Goal: Task Accomplishment & Management: Manage account settings

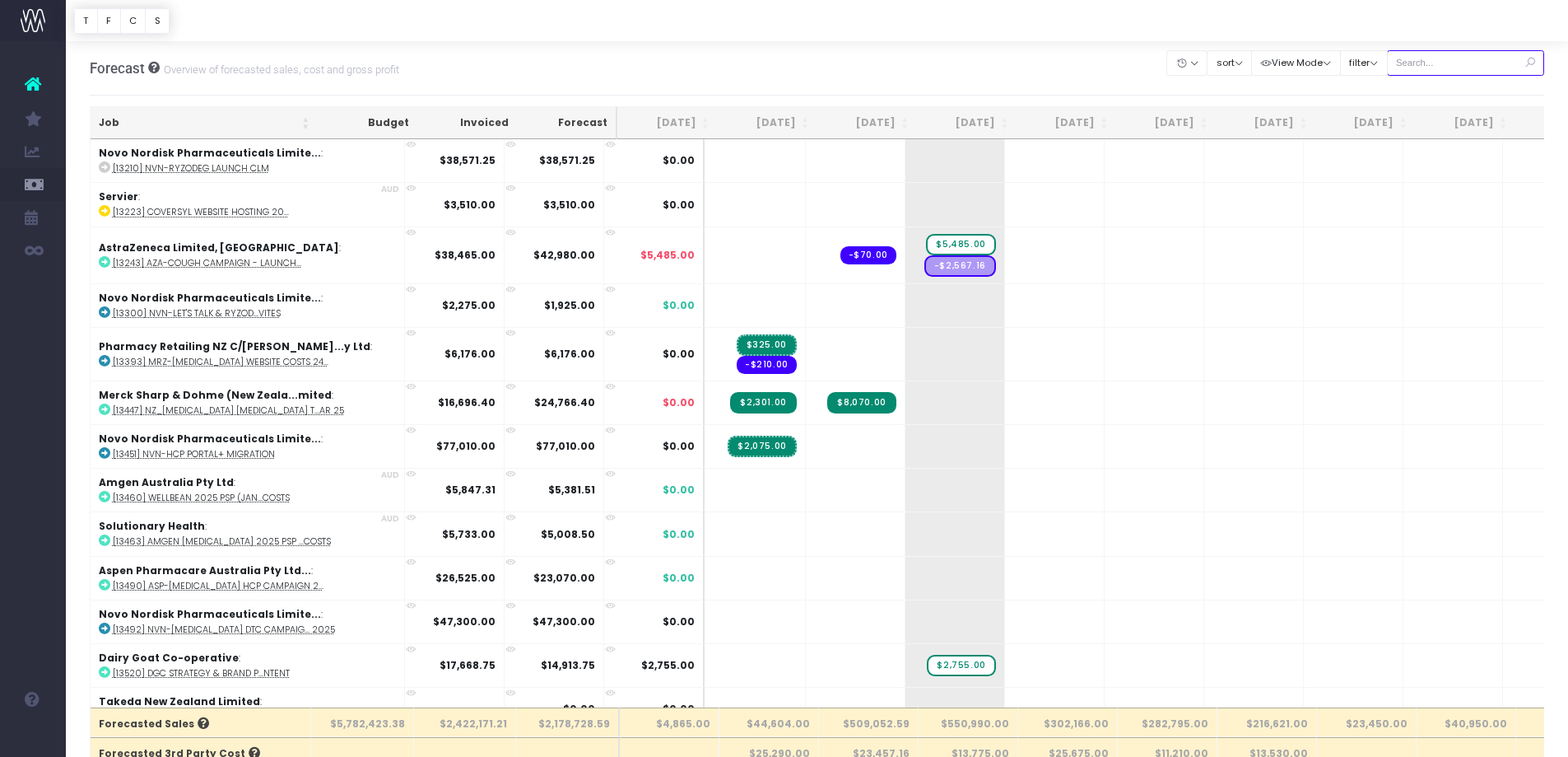
click at [1415, 54] on input "text" at bounding box center [1466, 63] width 158 height 25
paste input "13720"
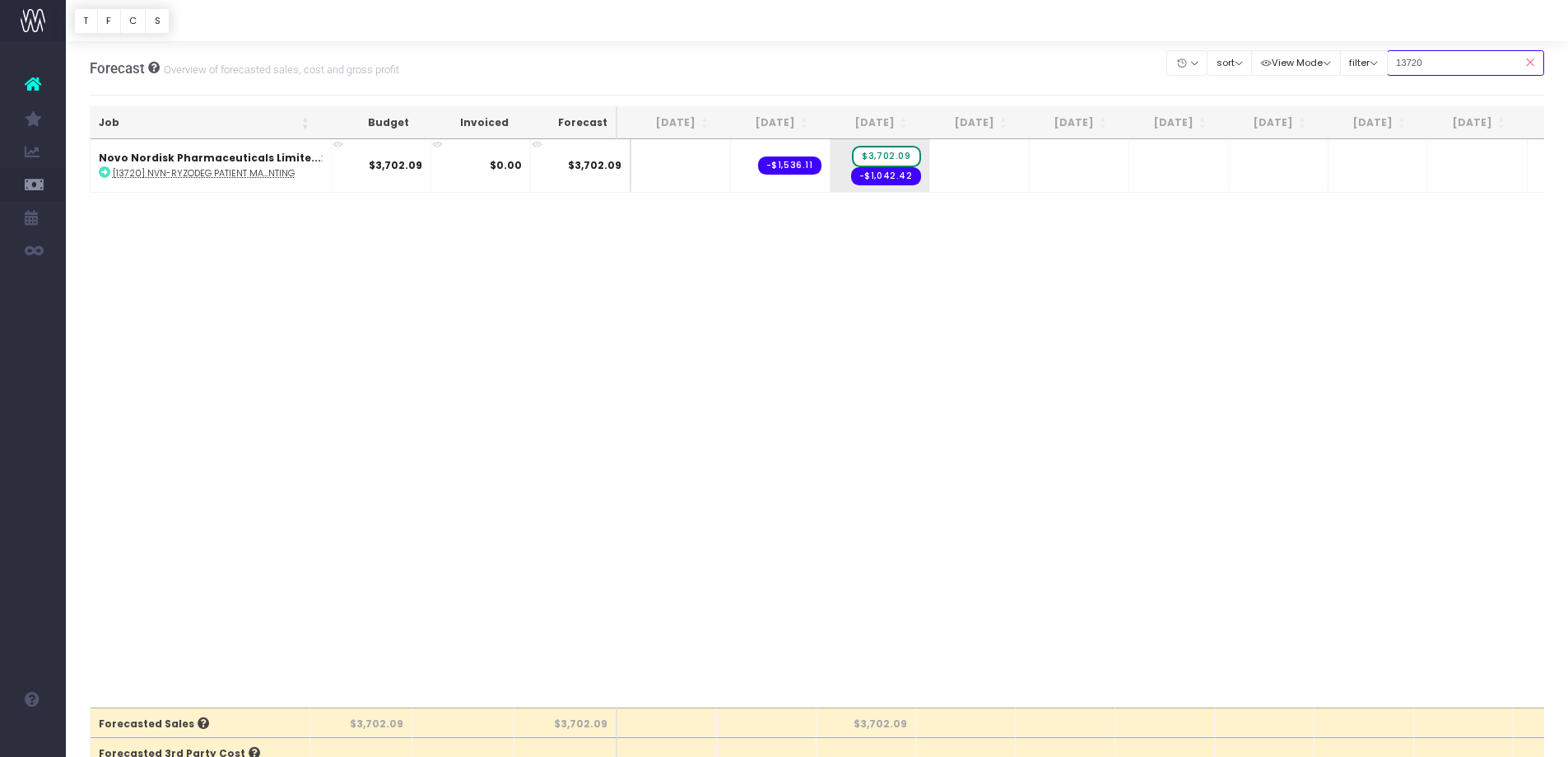
drag, startPoint x: 1474, startPoint y: 64, endPoint x: 1285, endPoint y: 43, distance: 190.2
click at [1288, 43] on div "Clear Filters Hide Jun 2025 Jul 2025 Aug 2025 Sep 2025 Oct 2025 Nov 2025 Dec 20…" at bounding box center [1355, 67] width 377 height 54
paste input "691"
type input "13691"
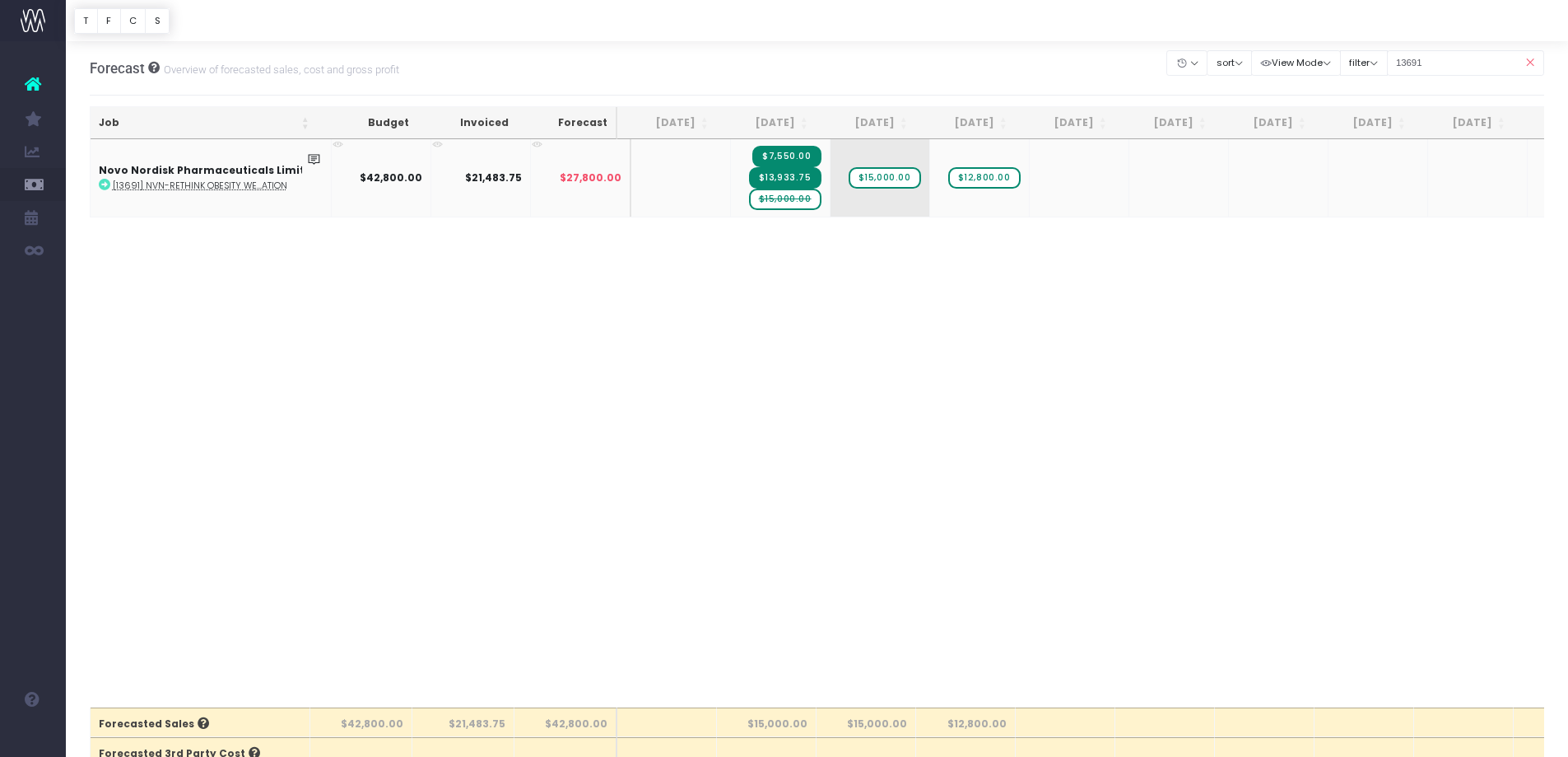
click at [788, 206] on span "$15,000.00" at bounding box center [786, 200] width 73 height 22
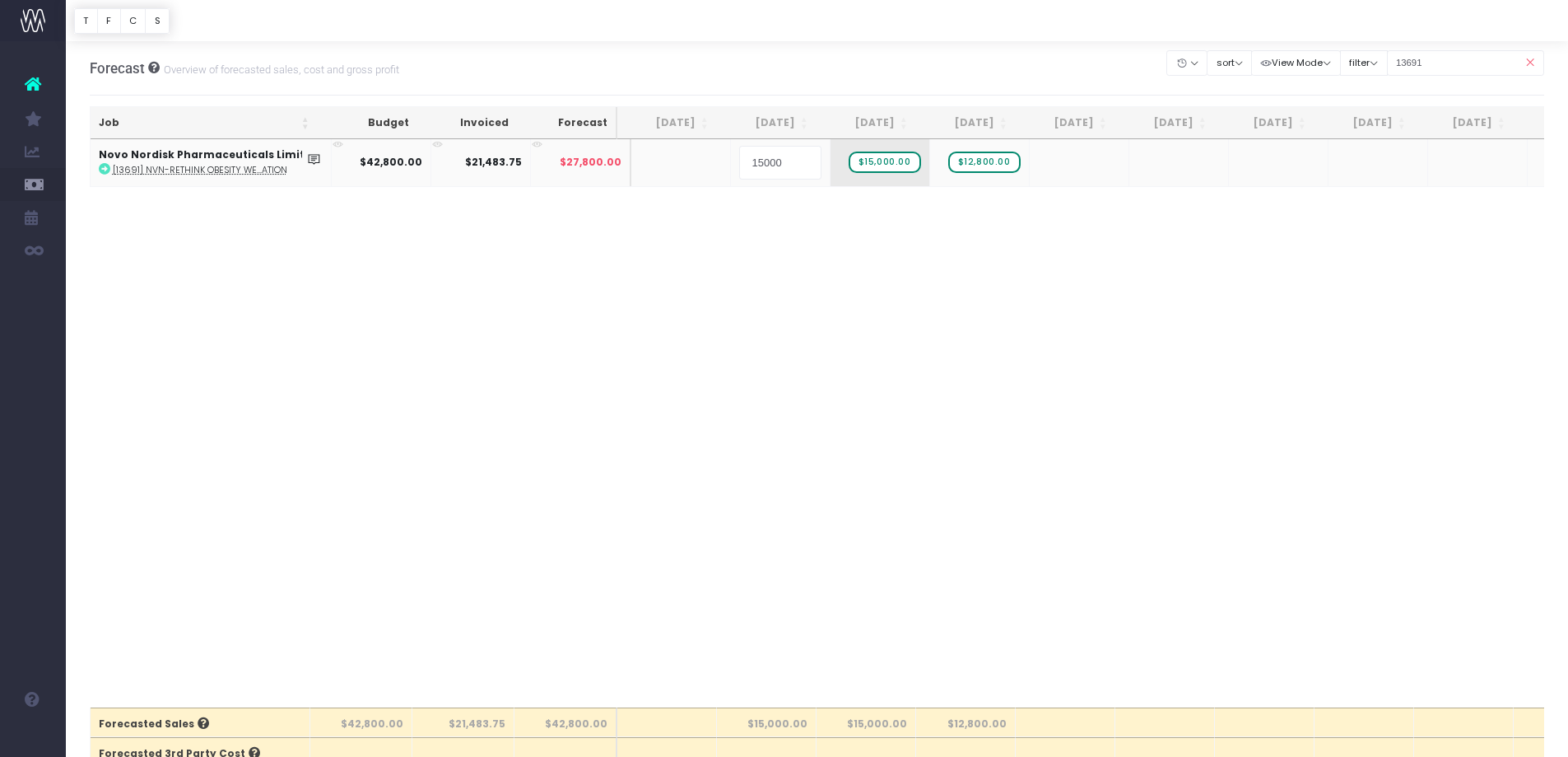
type input "0"
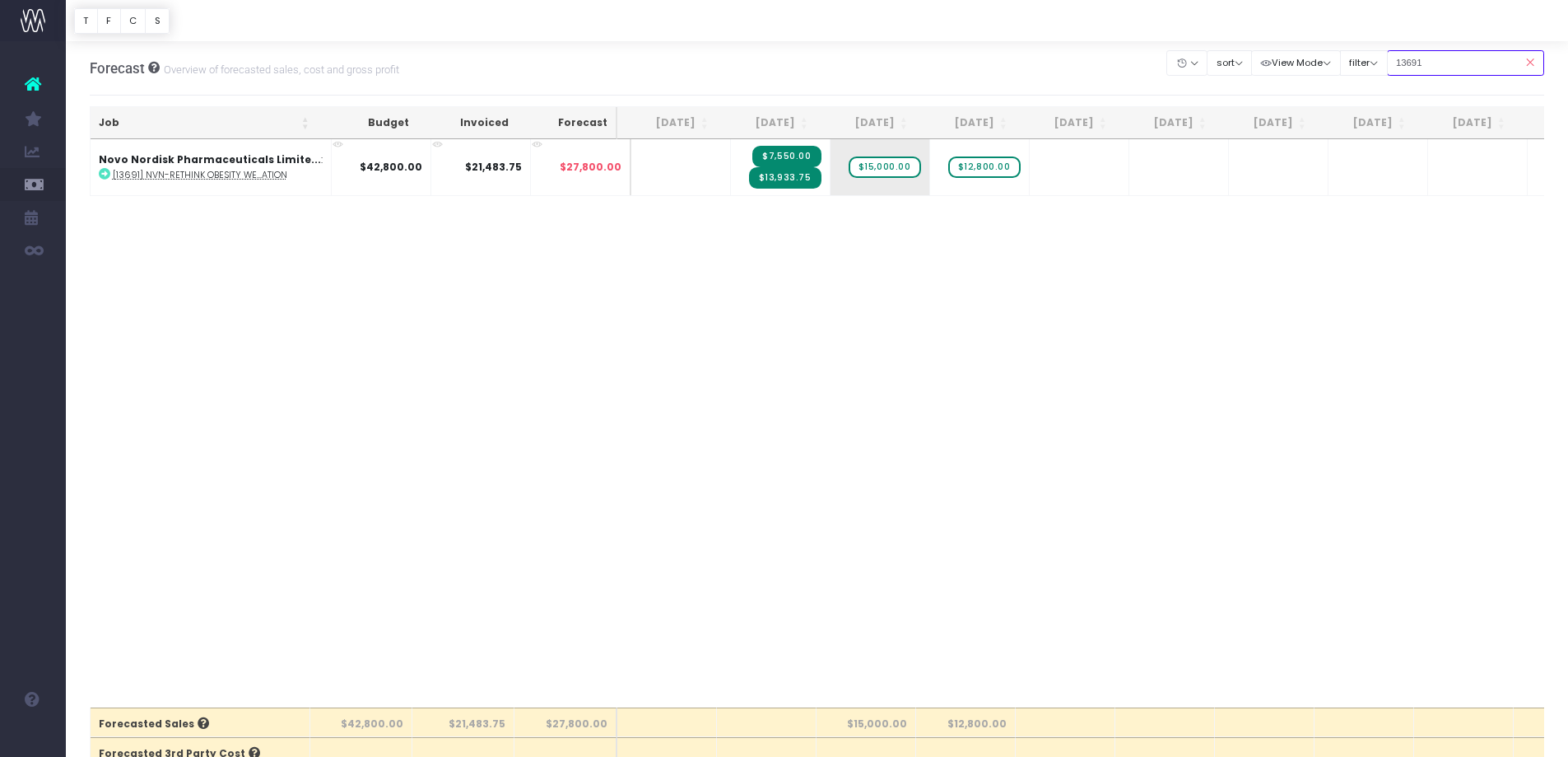
drag, startPoint x: 1455, startPoint y: 68, endPoint x: 1186, endPoint y: 41, distance: 270.4
click at [1207, 47] on div "Clear Filters Hide [DATE] [DATE] [DATE] [DATE] [DATE] [DATE] [DATE] [DATE] [DAT…" at bounding box center [1355, 63] width 377 height 34
paste input "88"
type input "13688"
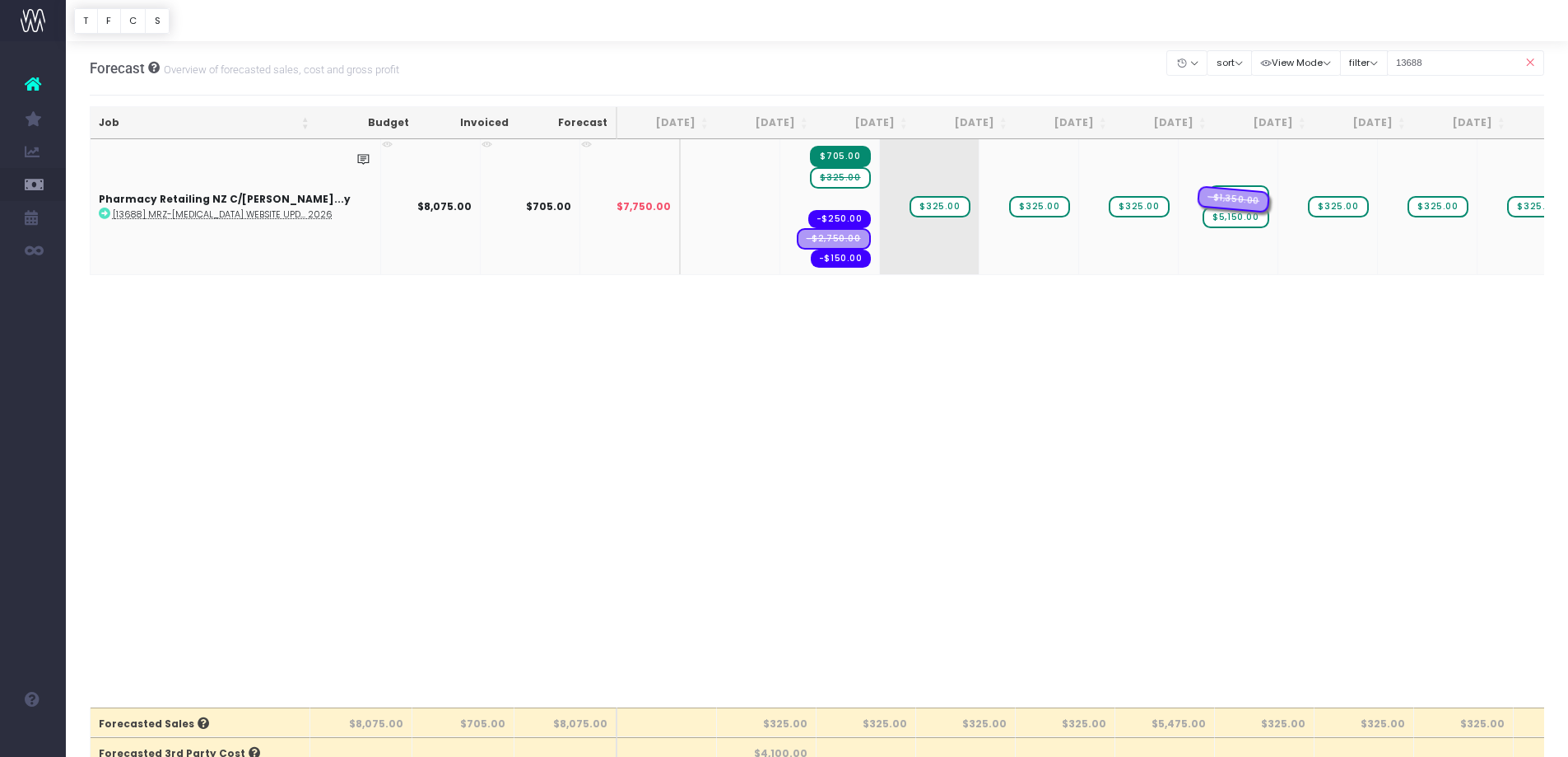
drag, startPoint x: 794, startPoint y: 203, endPoint x: 1159, endPoint y: 184, distance: 365.5
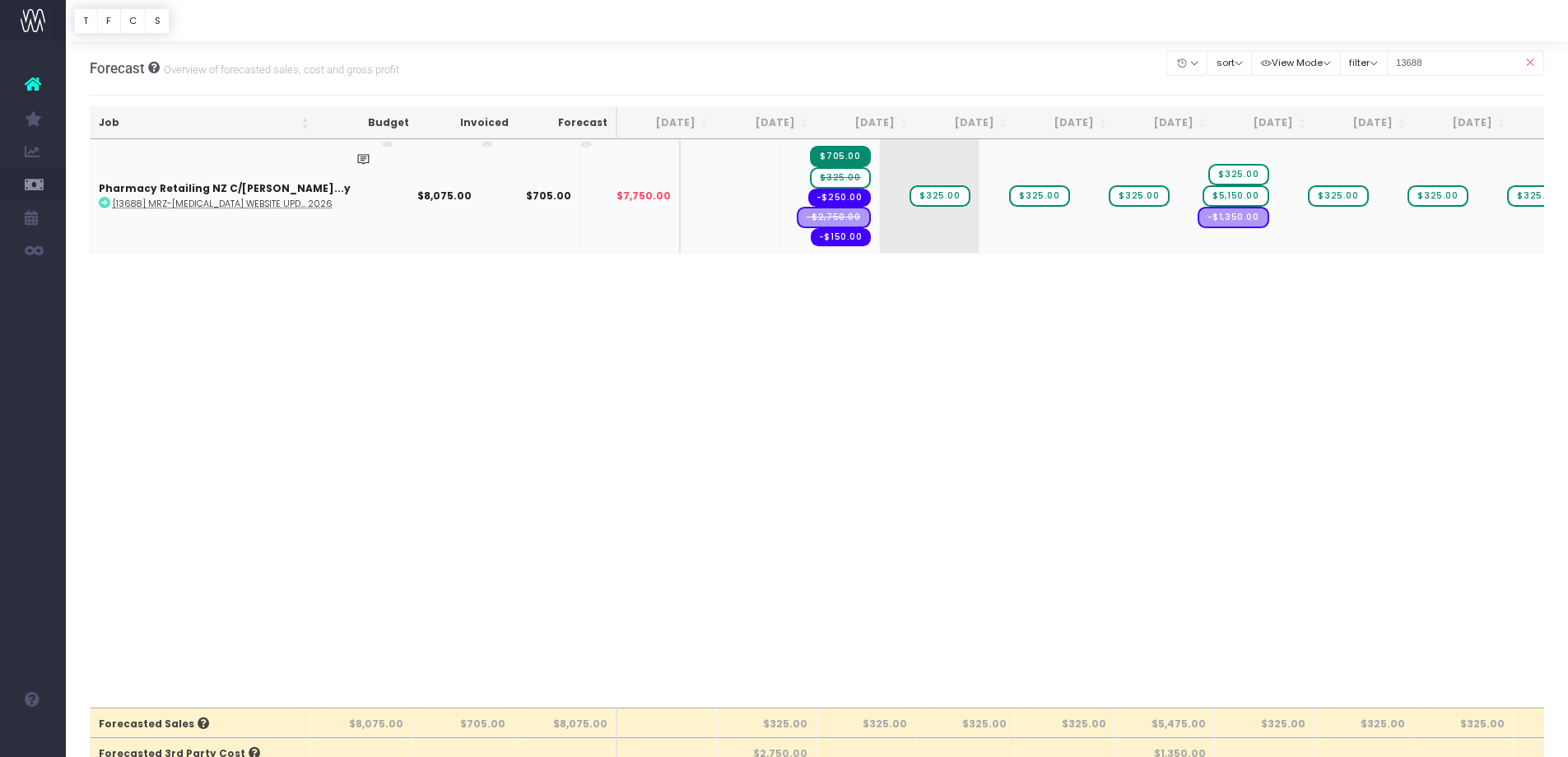
click at [810, 175] on span "$325.00" at bounding box center [840, 178] width 60 height 22
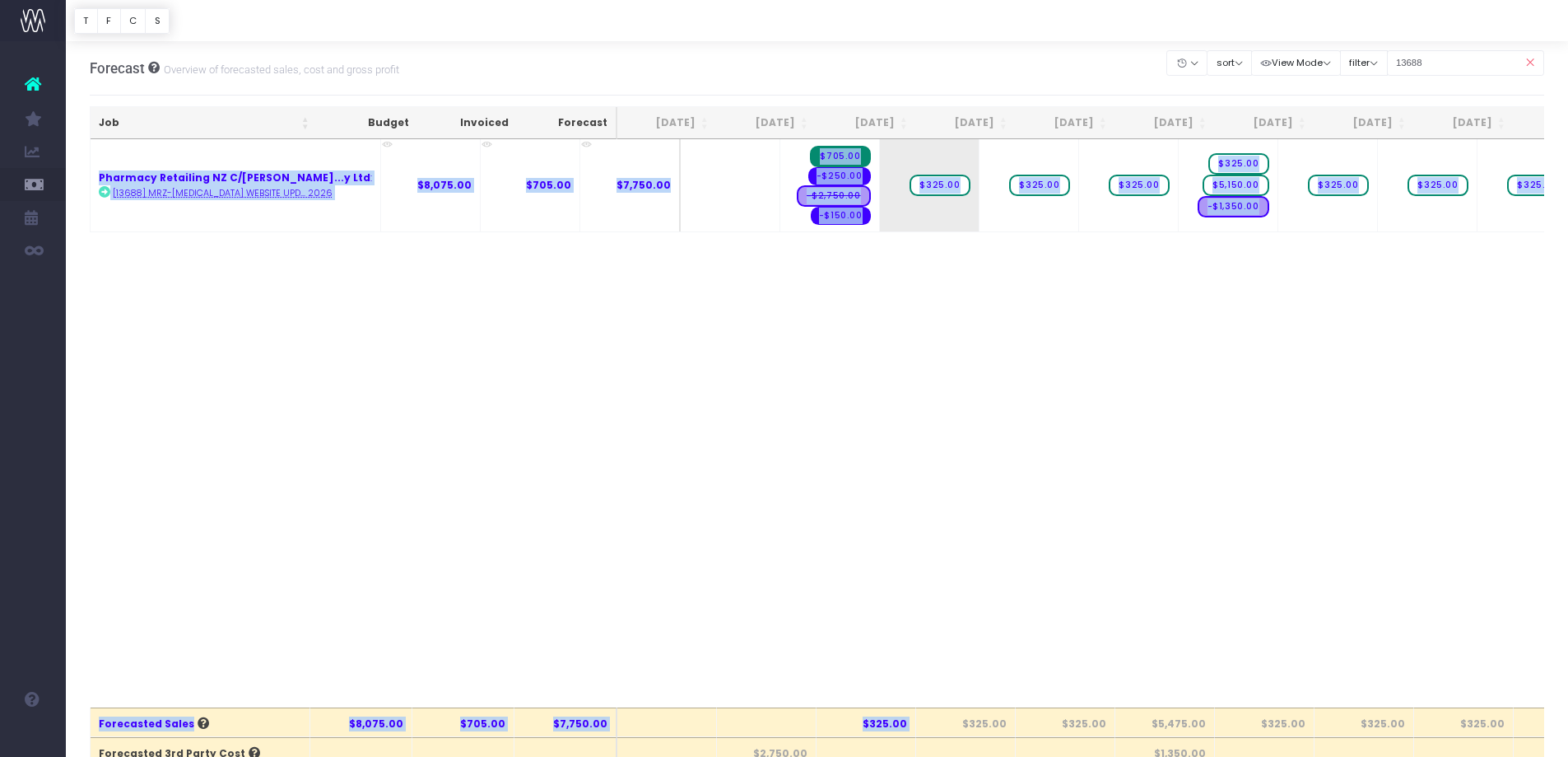
drag, startPoint x: 962, startPoint y: 707, endPoint x: 1082, endPoint y: 694, distance: 120.7
click at [1082, 694] on div "Job Budget Invoiced Forecast Jun 25 Jul 25 Aug 25 Sep 25 Oct 25 Nov 25 Dec 25 J…" at bounding box center [818, 592] width 1455 height 971
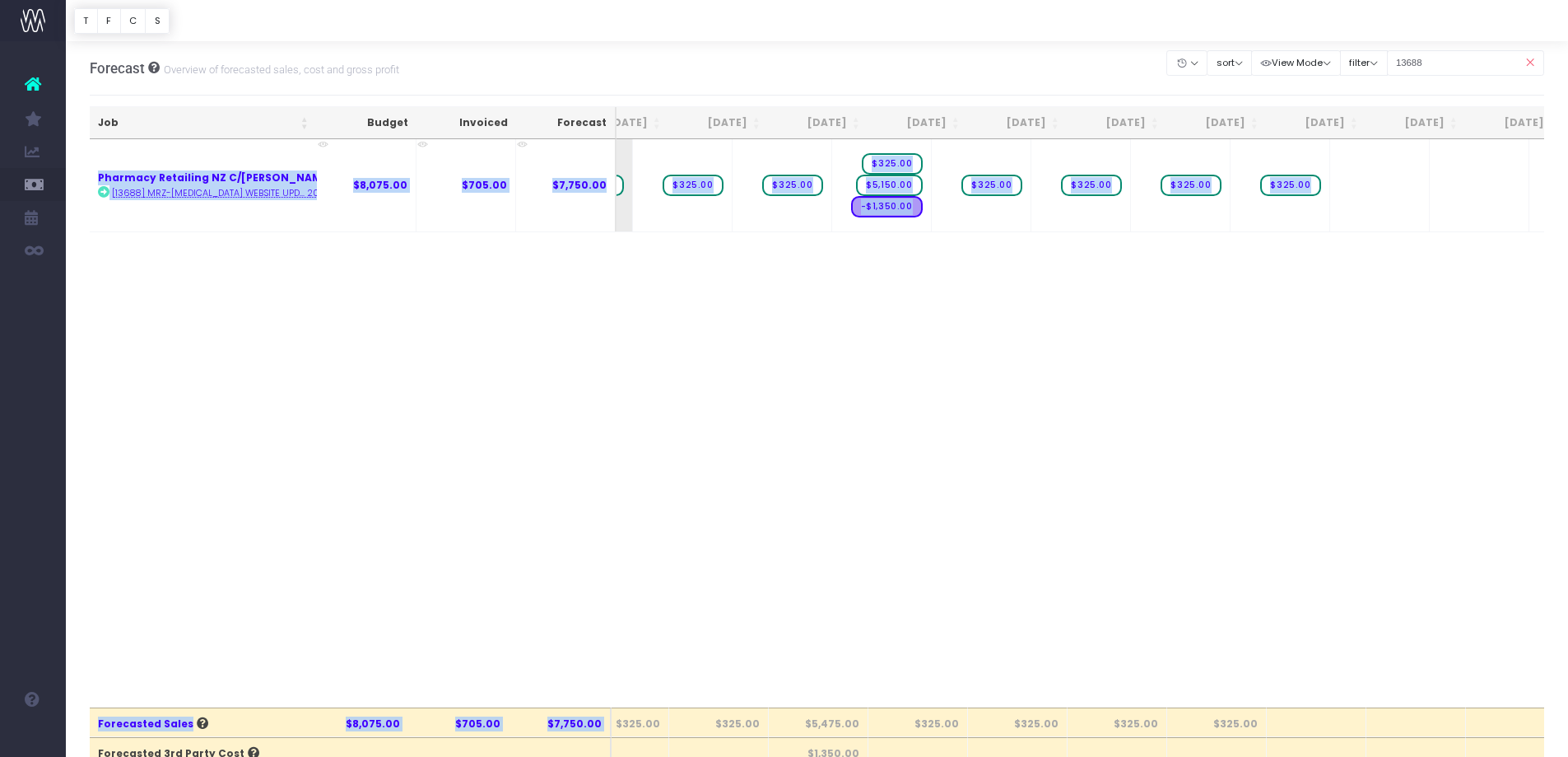
scroll to position [0, 317]
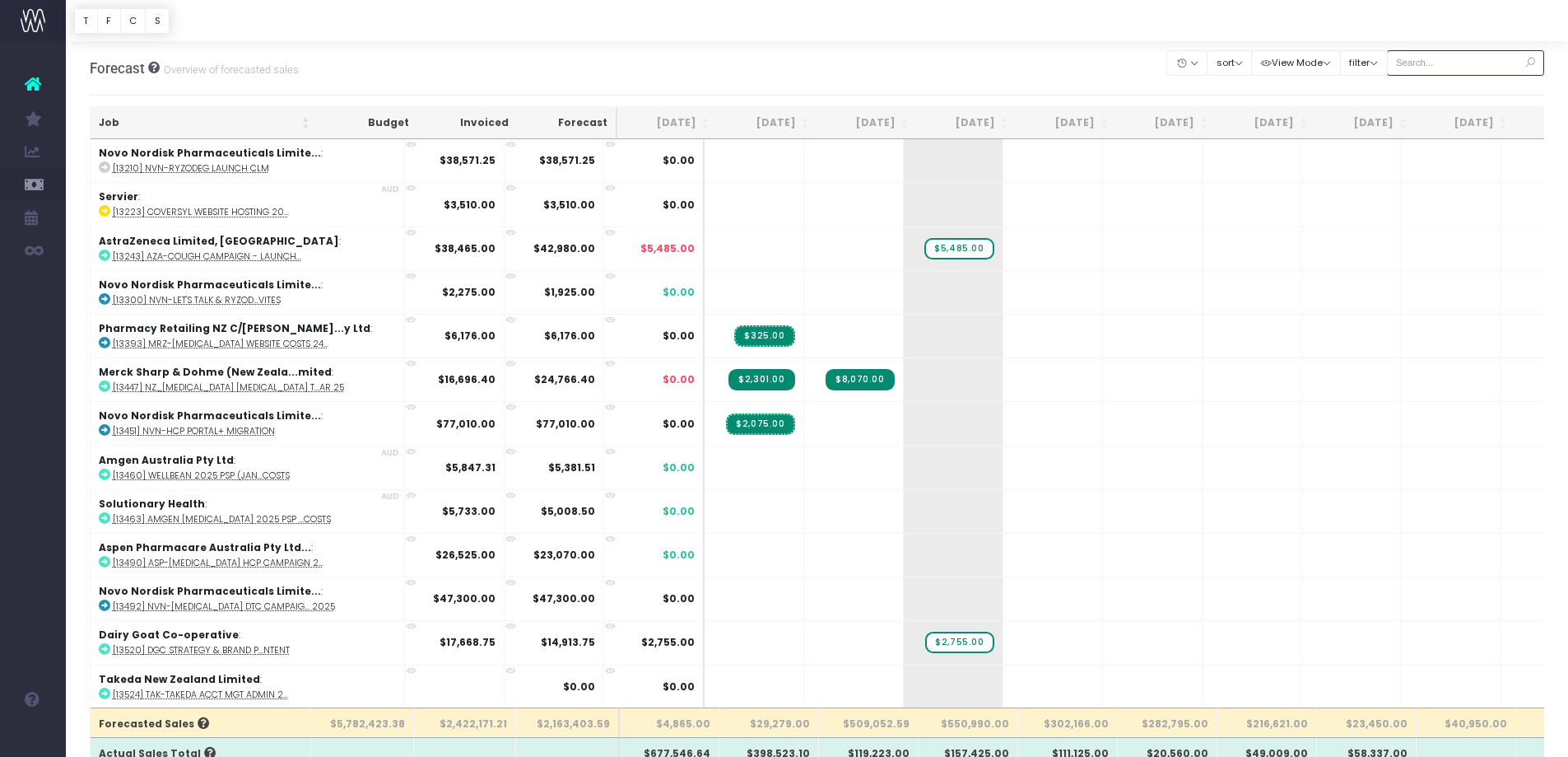
click at [1444, 59] on input "text" at bounding box center [1466, 63] width 158 height 25
paste input "Aug hosting"
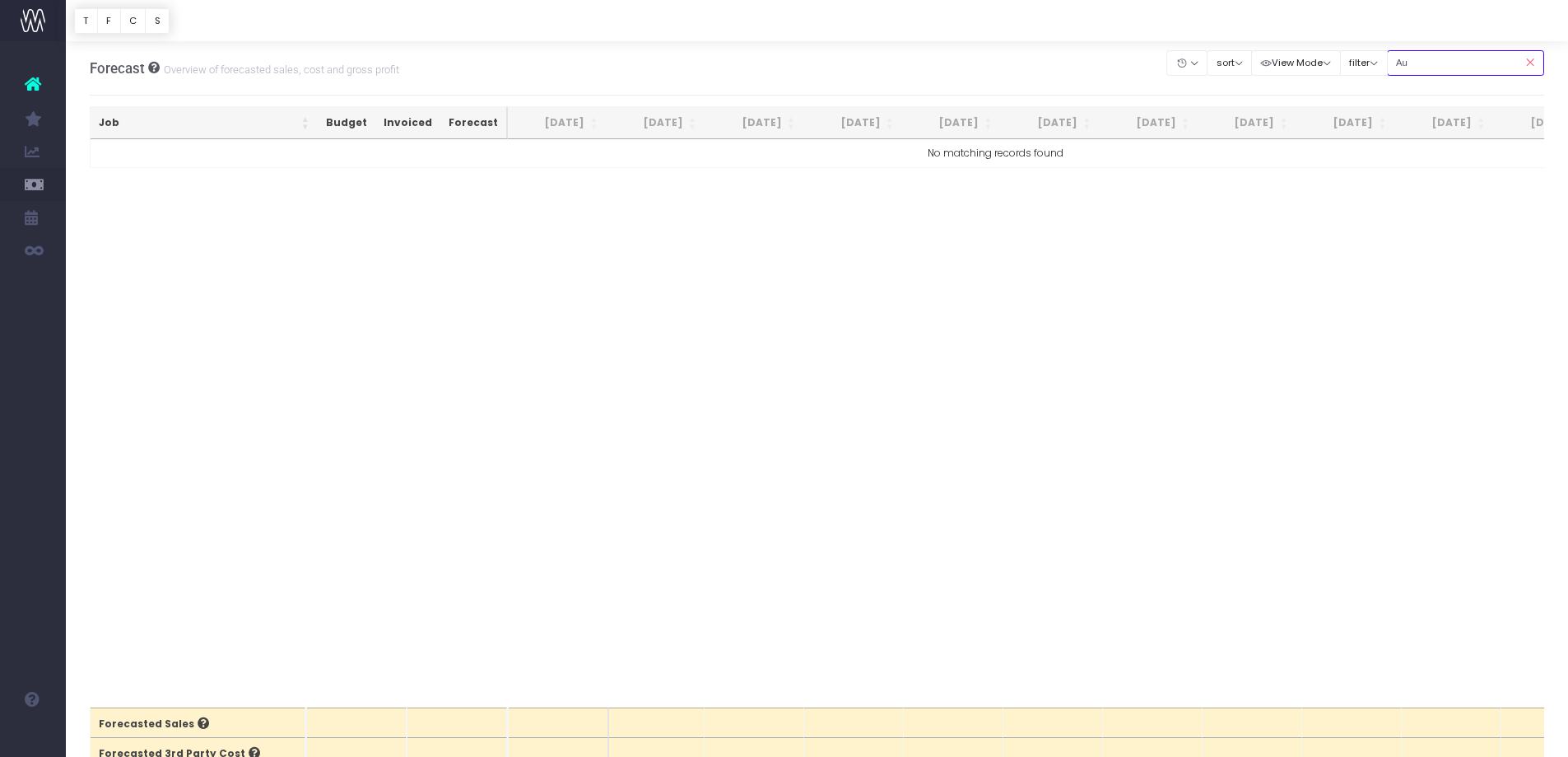
type input "A"
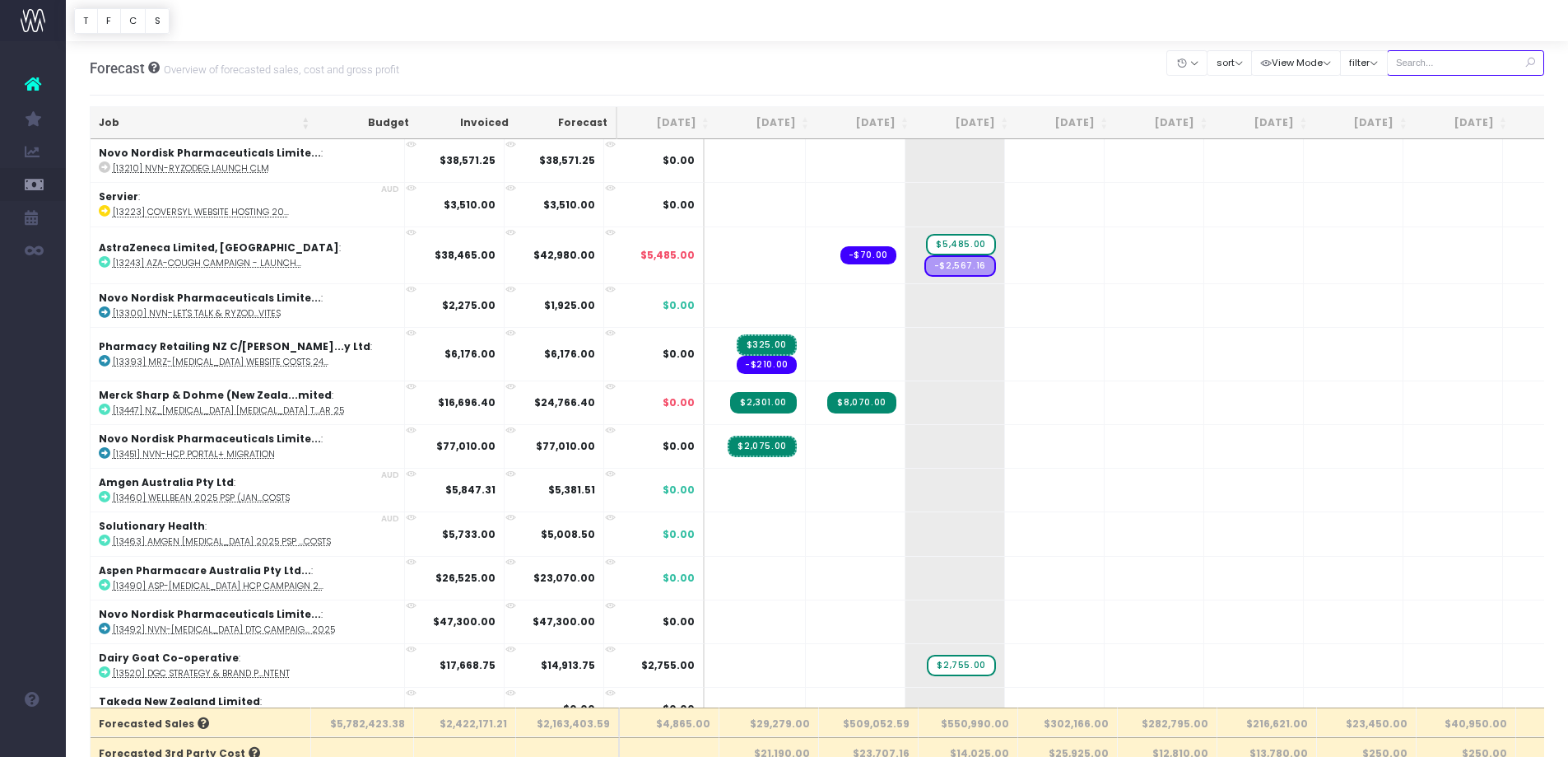
click at [1455, 65] on input "text" at bounding box center [1466, 63] width 158 height 25
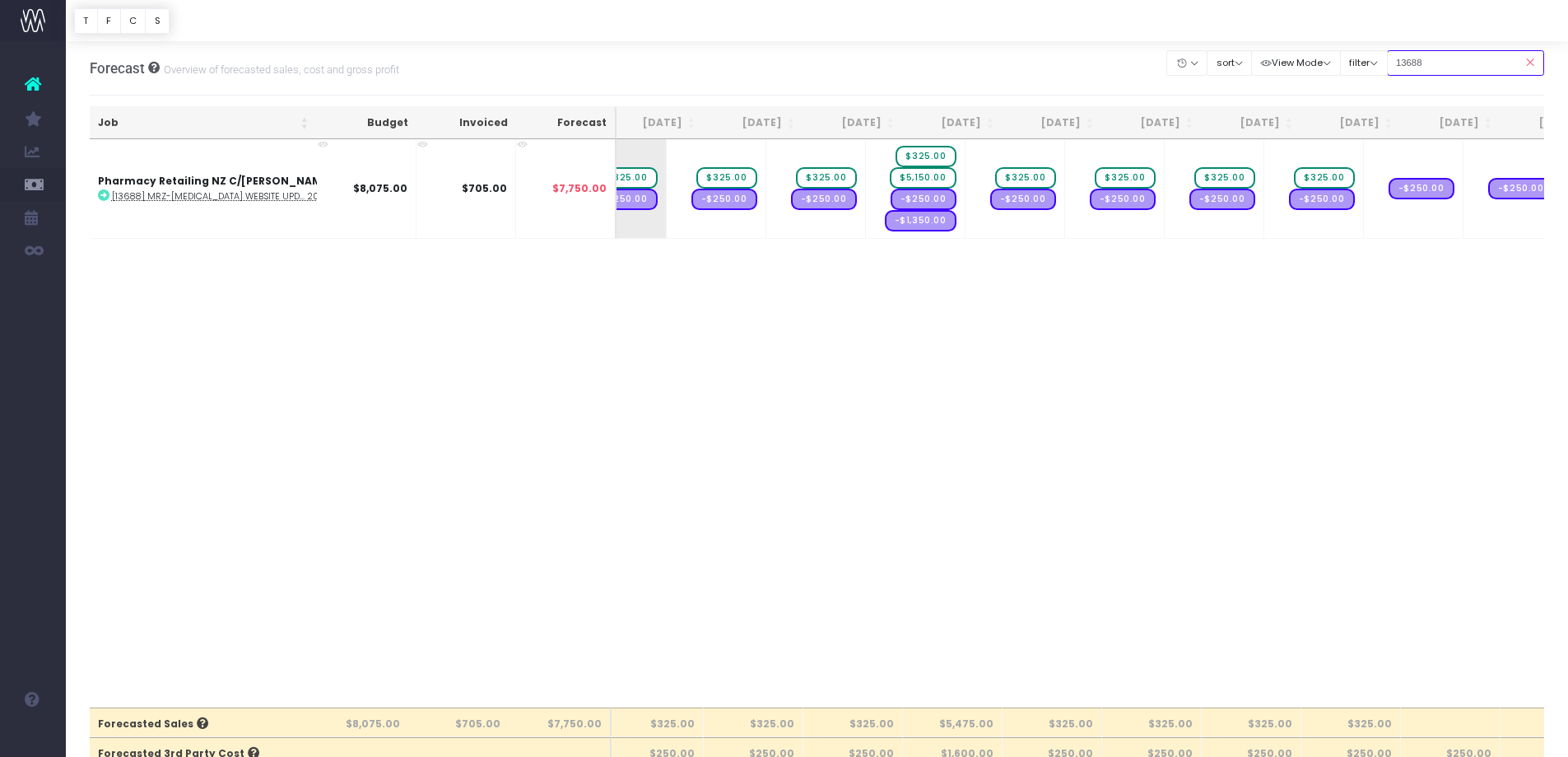
scroll to position [0, 467]
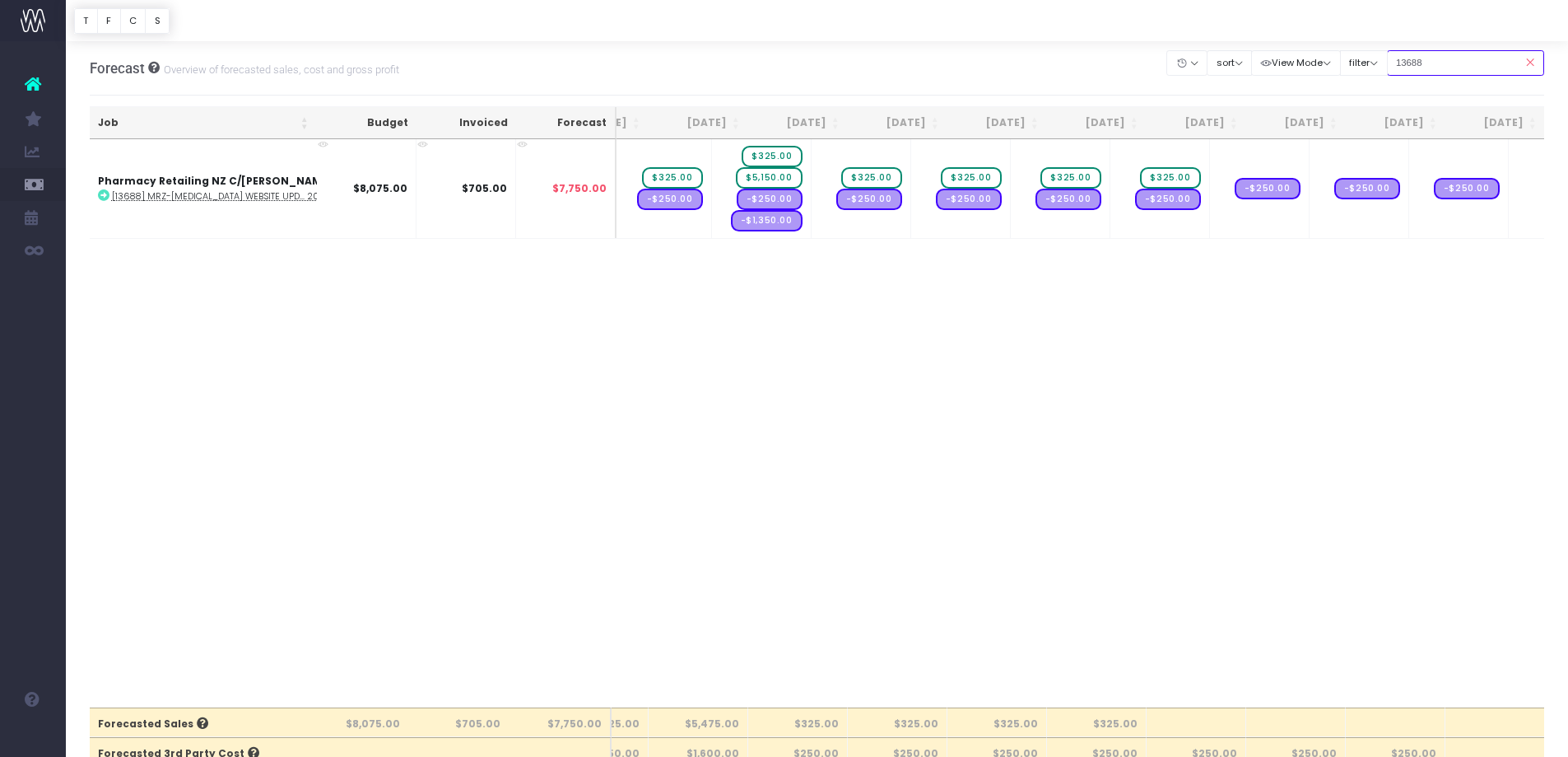
drag, startPoint x: 1445, startPoint y: 65, endPoint x: 1255, endPoint y: 26, distance: 194.0
paste input "77"
type input "13677"
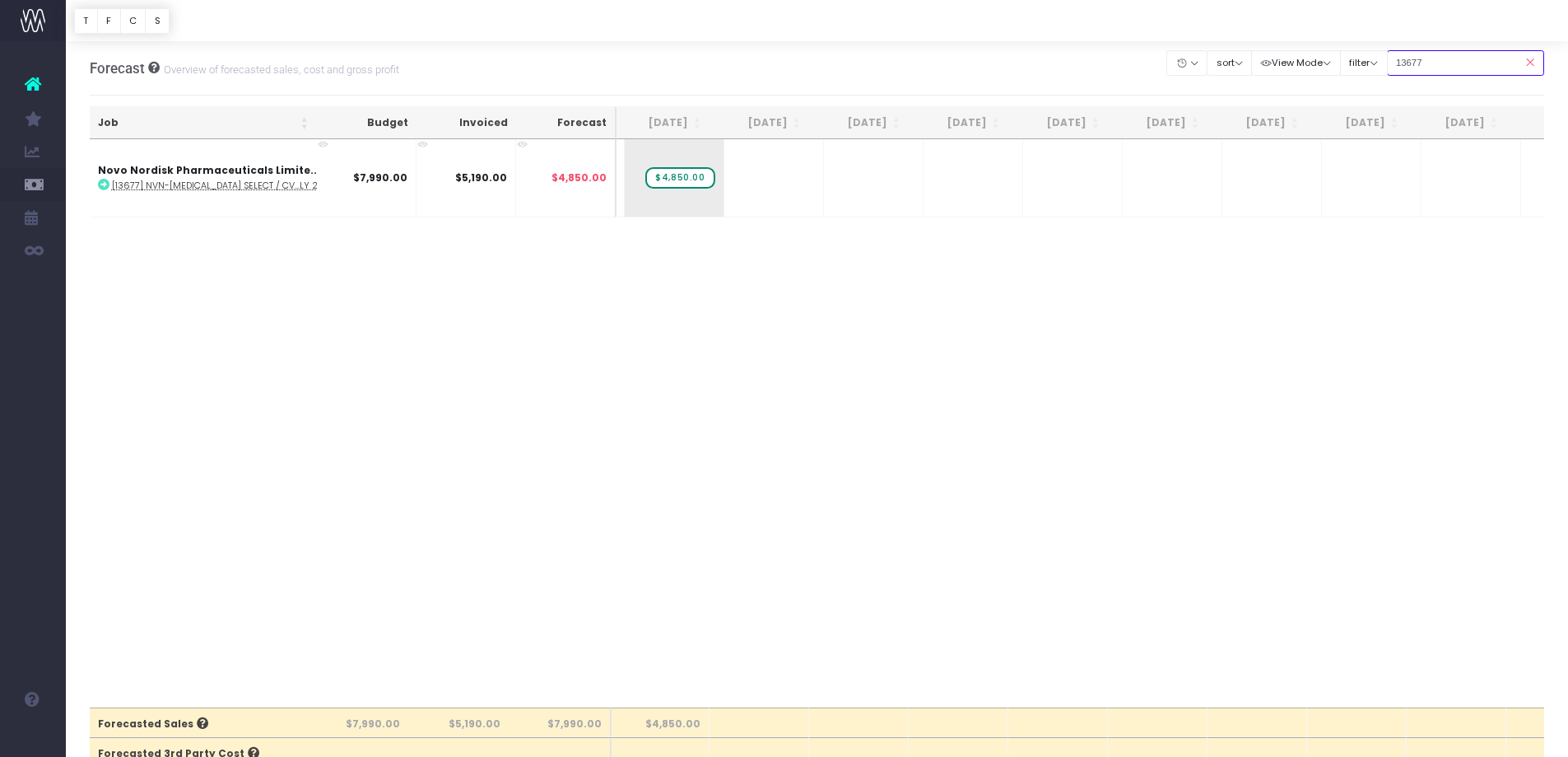
scroll to position [0, 0]
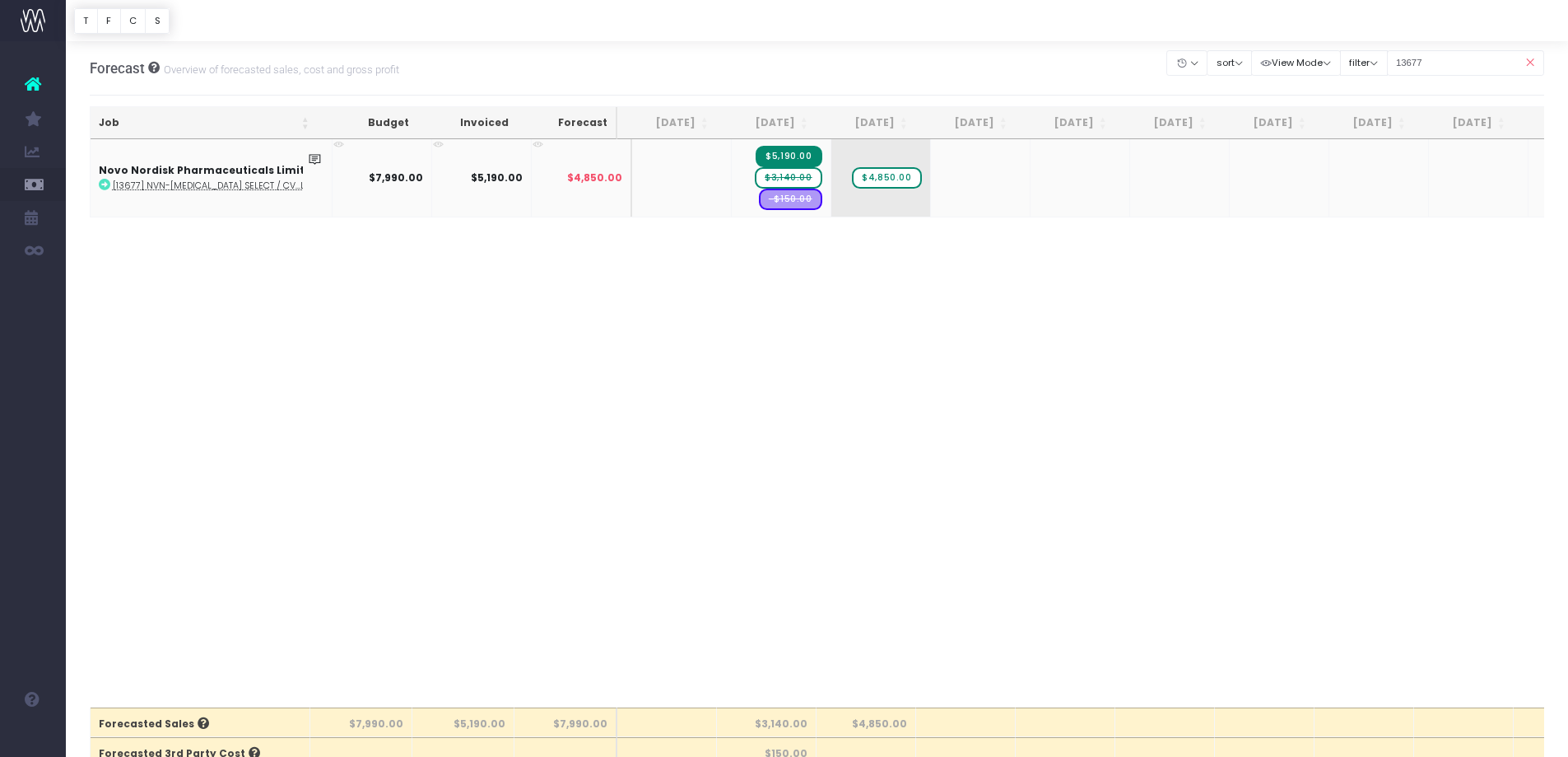
click at [214, 184] on abbr "[13677] NVN-[MEDICAL_DATA] SELECT / CV...ly 25" at bounding box center [218, 186] width 211 height 13
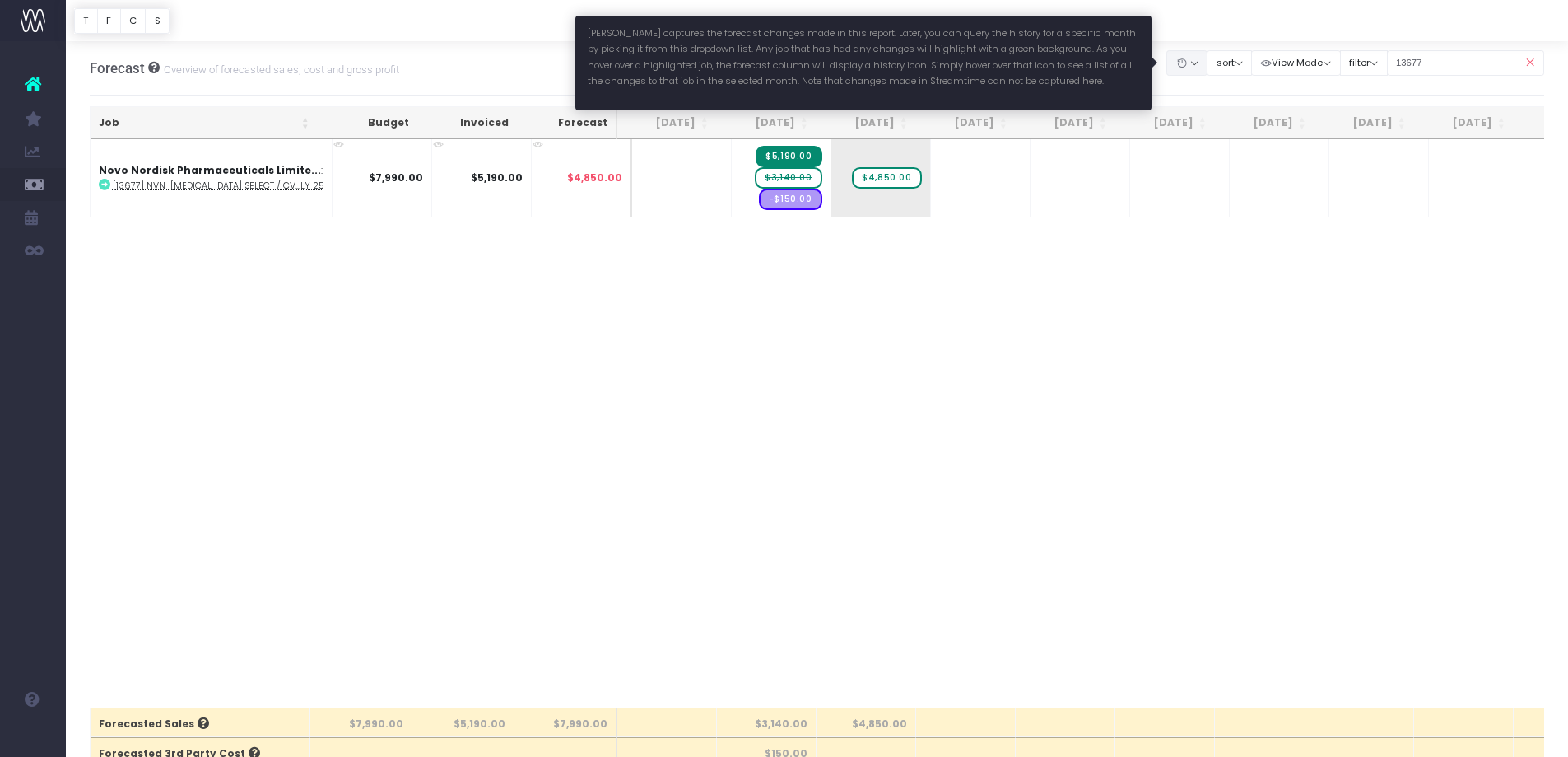
click at [1191, 66] on button "button" at bounding box center [1186, 63] width 41 height 25
click at [1208, 182] on link "[DATE]" at bounding box center [1220, 178] width 107 height 28
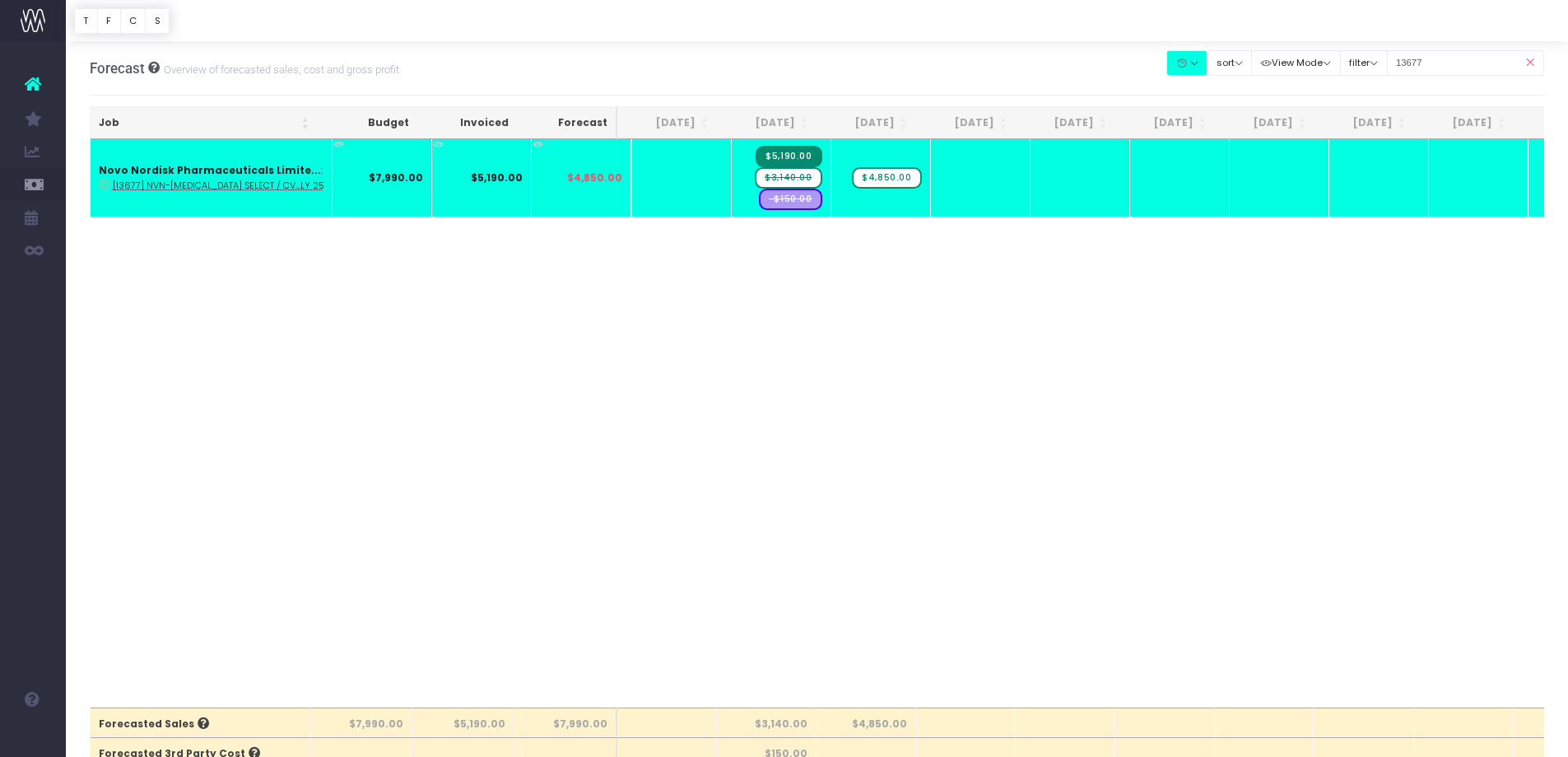
click at [604, 314] on div "Job Budget Invoiced Forecast Jun 25 Jul 25 Aug 25 Sep 25 Oct 25 Nov 25 Dec 25 J…" at bounding box center [818, 423] width 1455 height 567
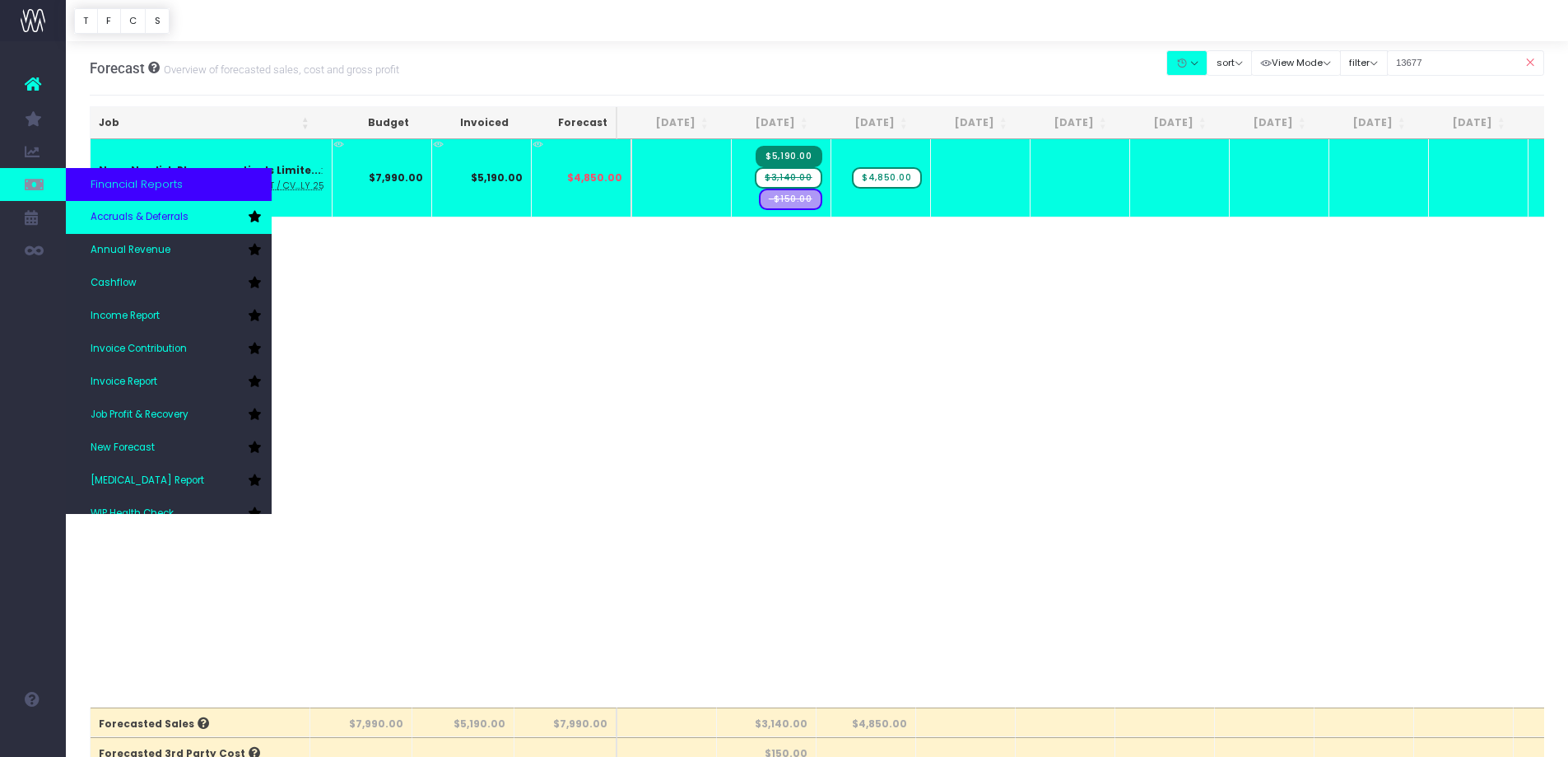
click at [253, 218] on icon at bounding box center [254, 216] width 14 height 12
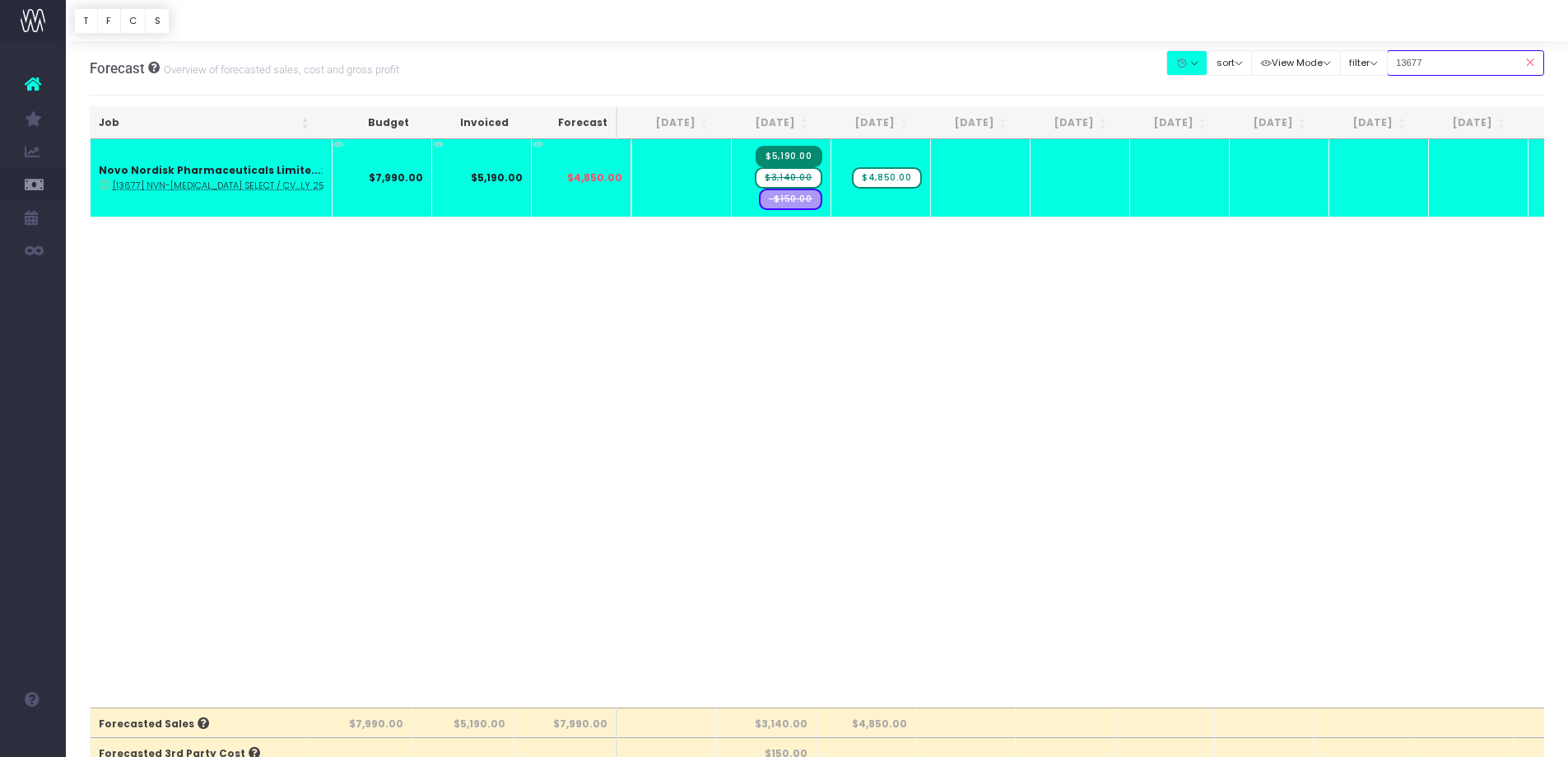
click at [1413, 65] on input "13677" at bounding box center [1466, 63] width 158 height 25
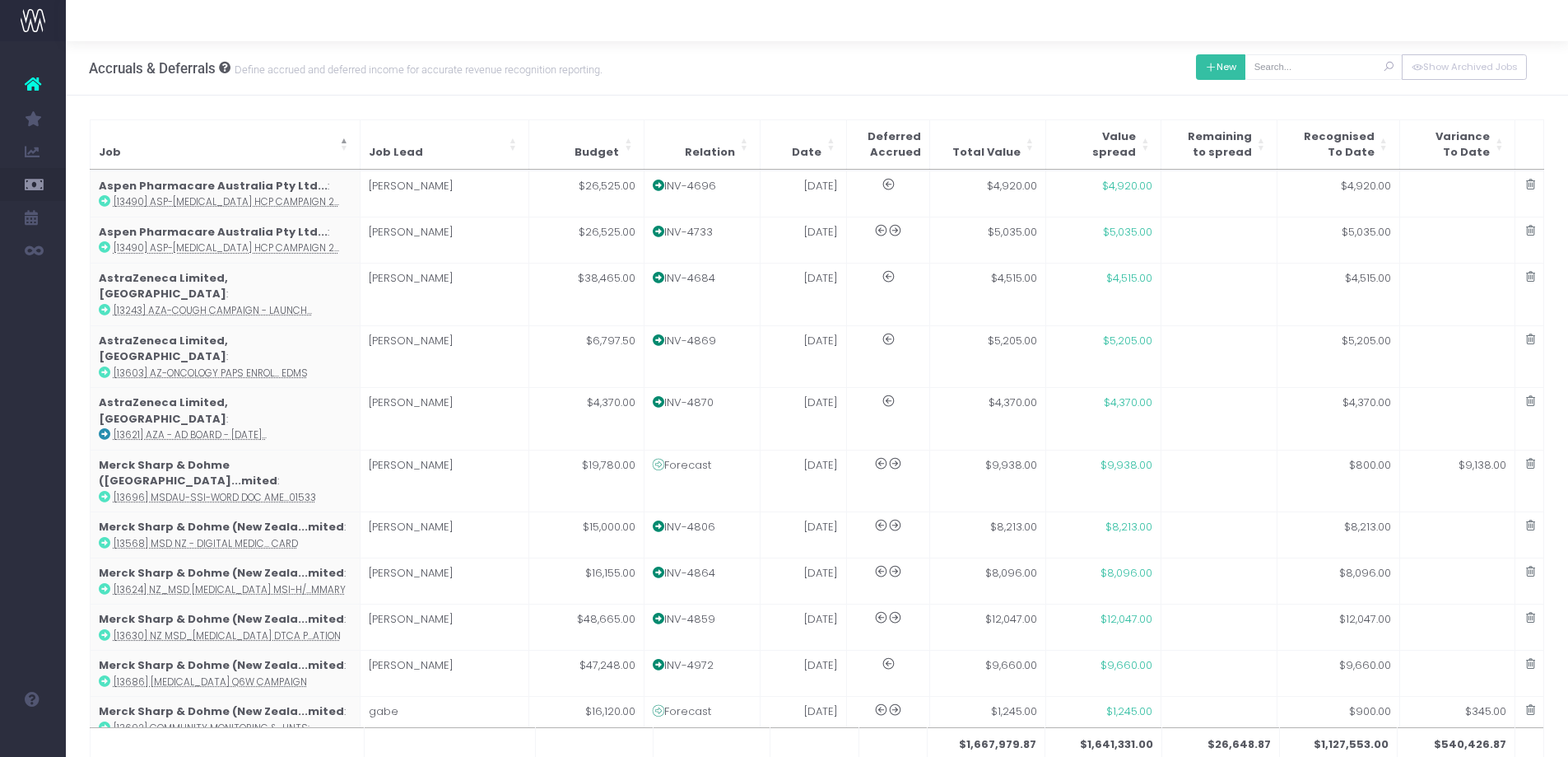
click at [1226, 71] on button "New" at bounding box center [1221, 67] width 50 height 25
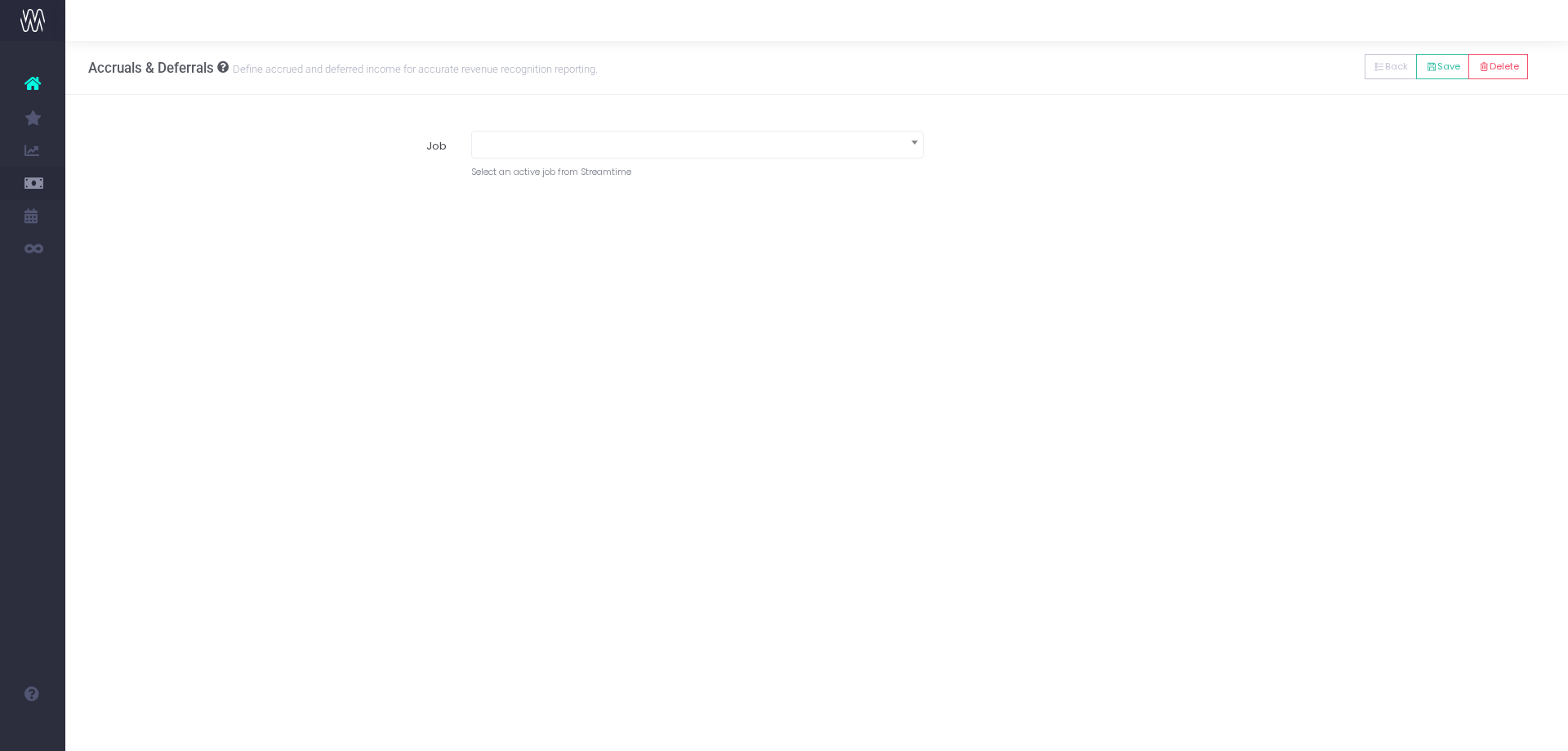
click at [658, 149] on span at bounding box center [697, 142] width 451 height 23
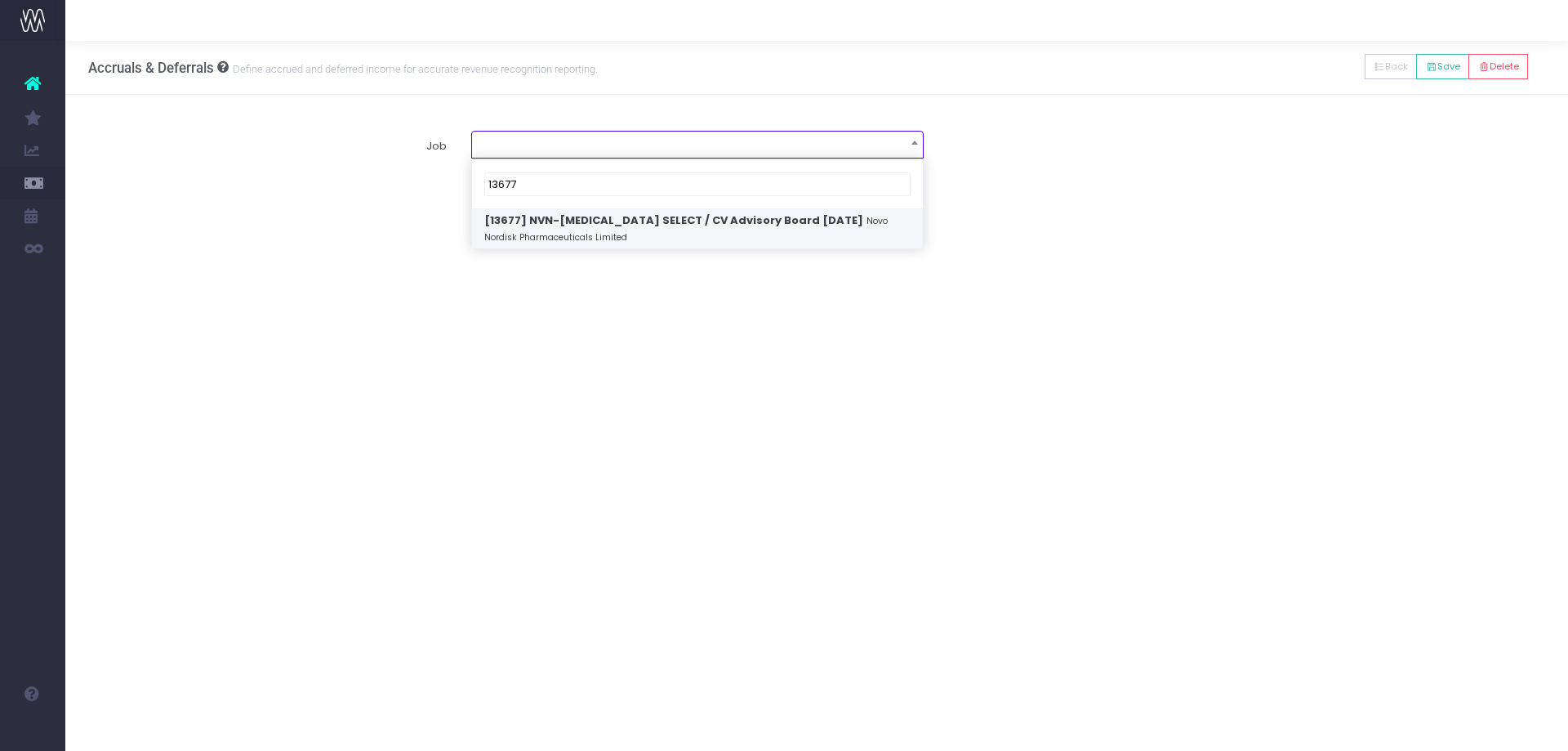
type input "13677"
select select "1877535"
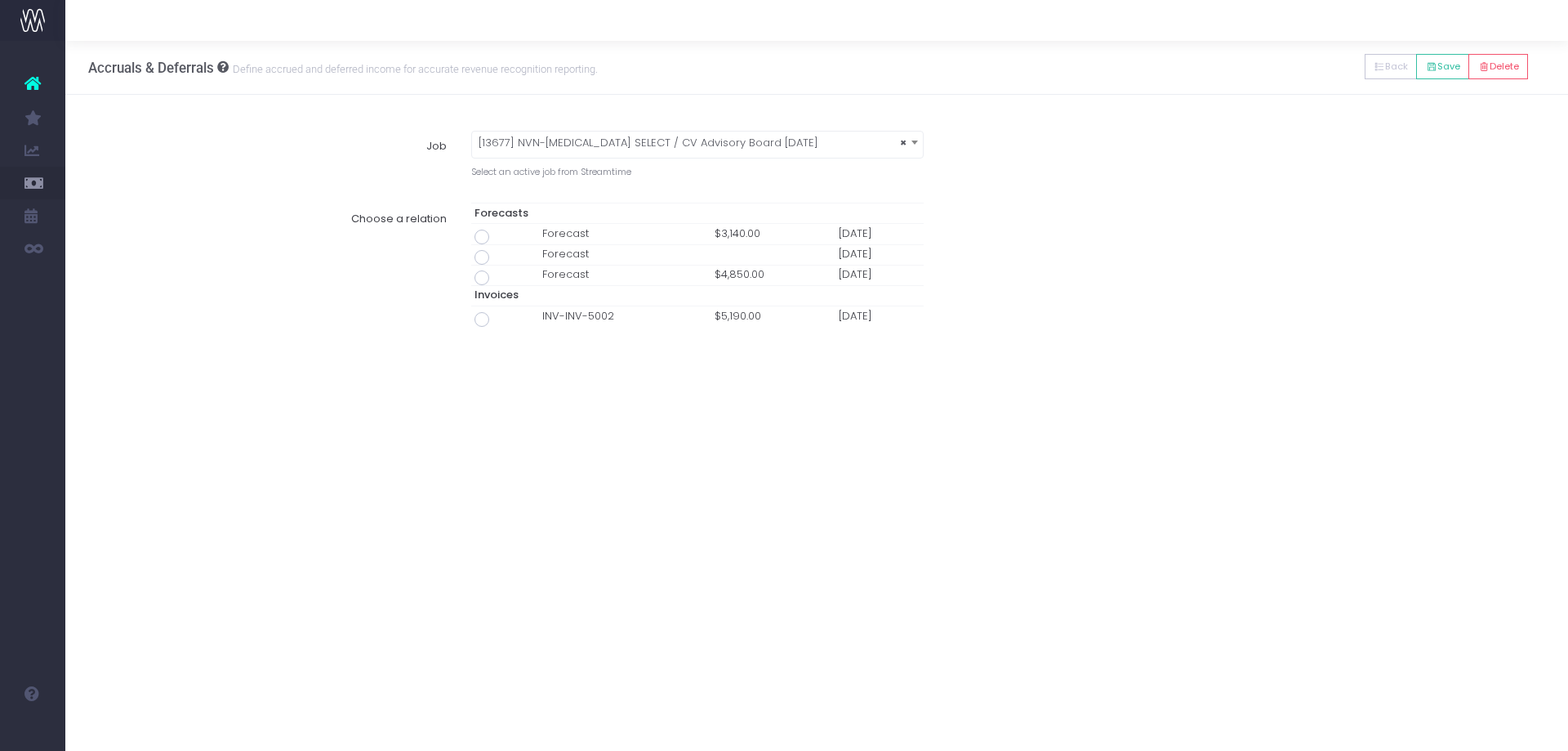
click at [483, 321] on span at bounding box center [482, 319] width 14 height 14
click at [499, 321] on input "radio" at bounding box center [505, 316] width 11 height 11
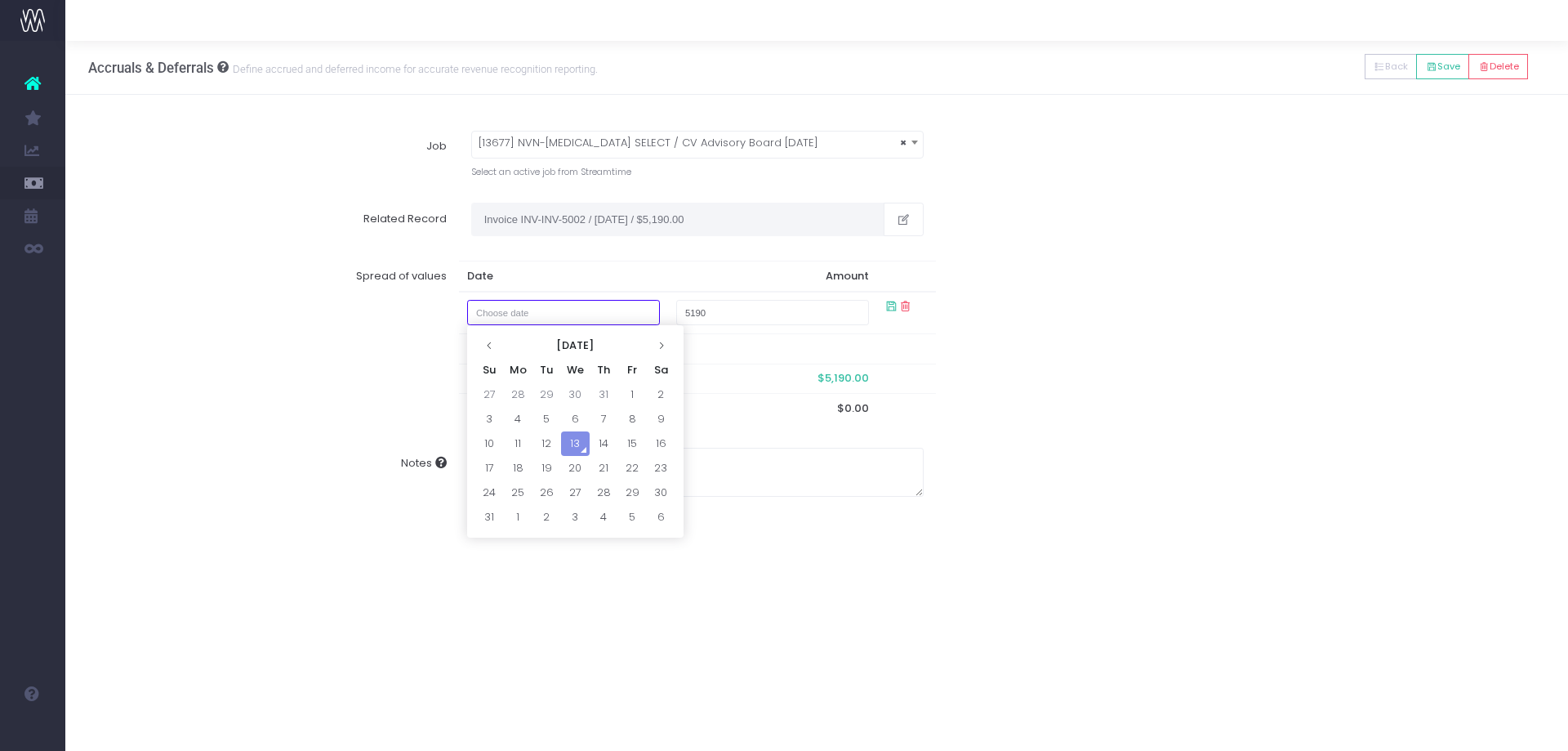
click at [484, 319] on input "text" at bounding box center [563, 313] width 193 height 25
click at [430, 353] on label "Spread of values" at bounding box center [279, 342] width 358 height 162
click at [895, 207] on button "button" at bounding box center [904, 219] width 40 height 32
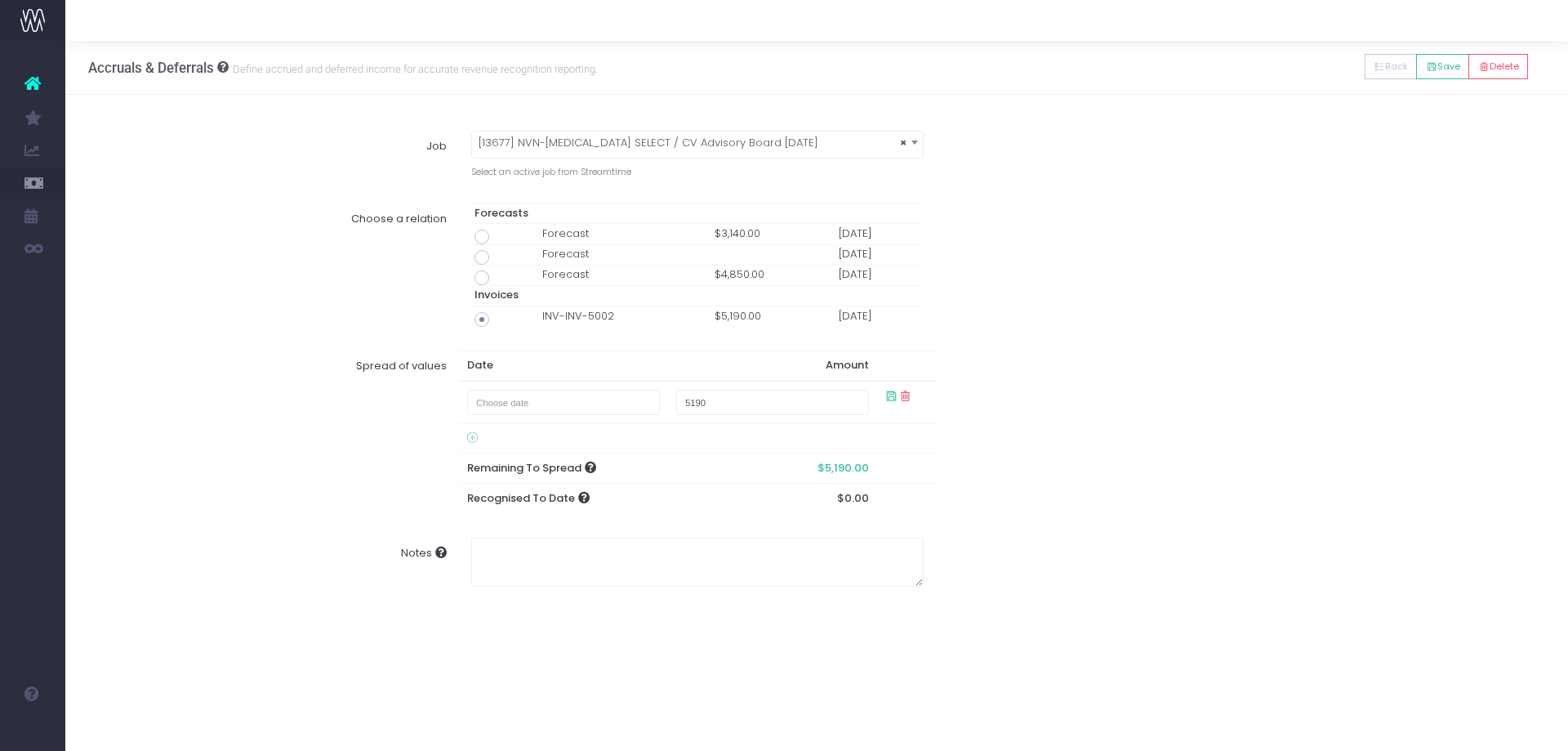
click at [487, 238] on span at bounding box center [482, 237] width 14 height 14
click at [499, 238] on input "radio" at bounding box center [505, 234] width 11 height 11
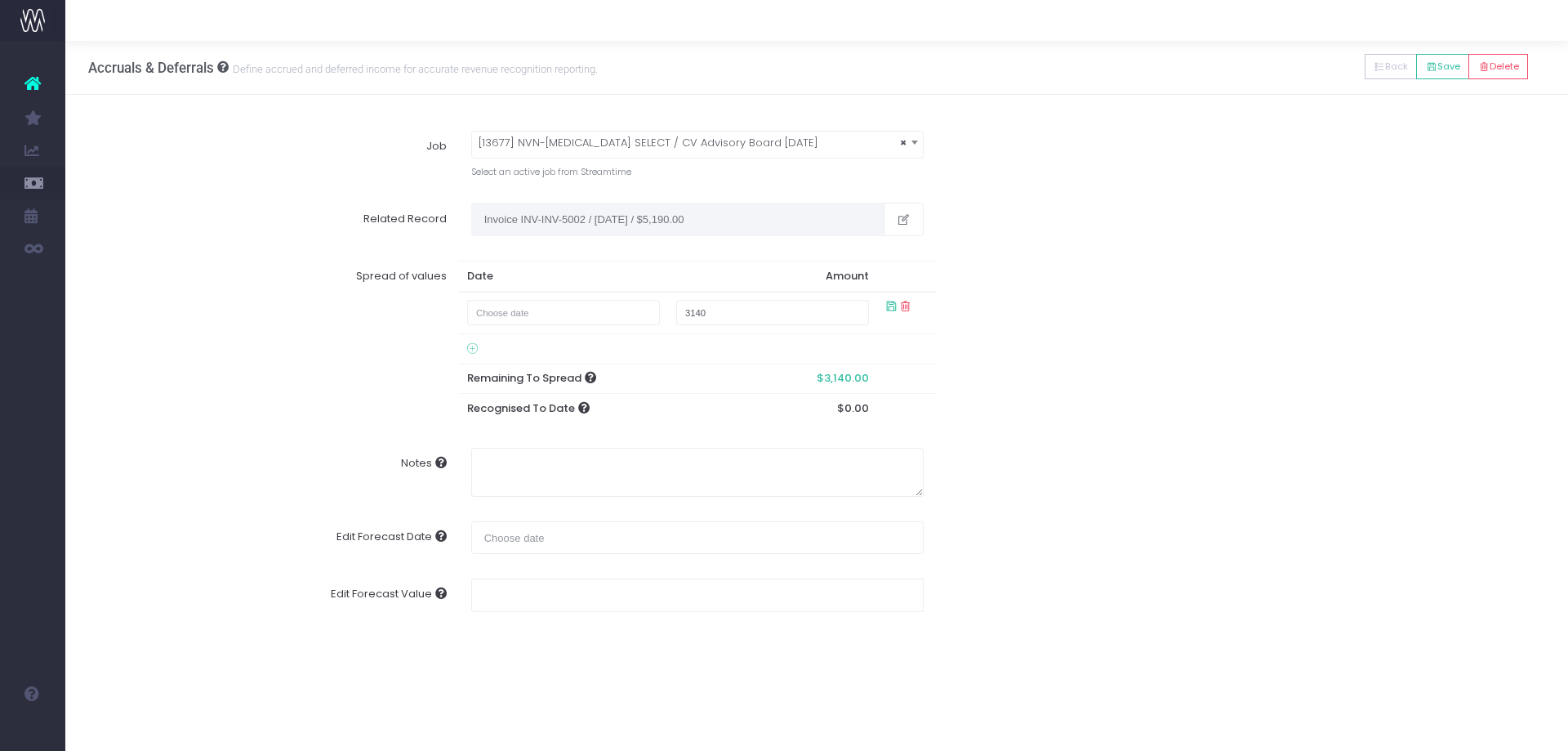
type input "Forecast / 01 Jul 25 / $3,140.00"
type input "July 1, 2025"
type input "3140"
click at [903, 220] on icon "button" at bounding box center [903, 220] width 14 height 0
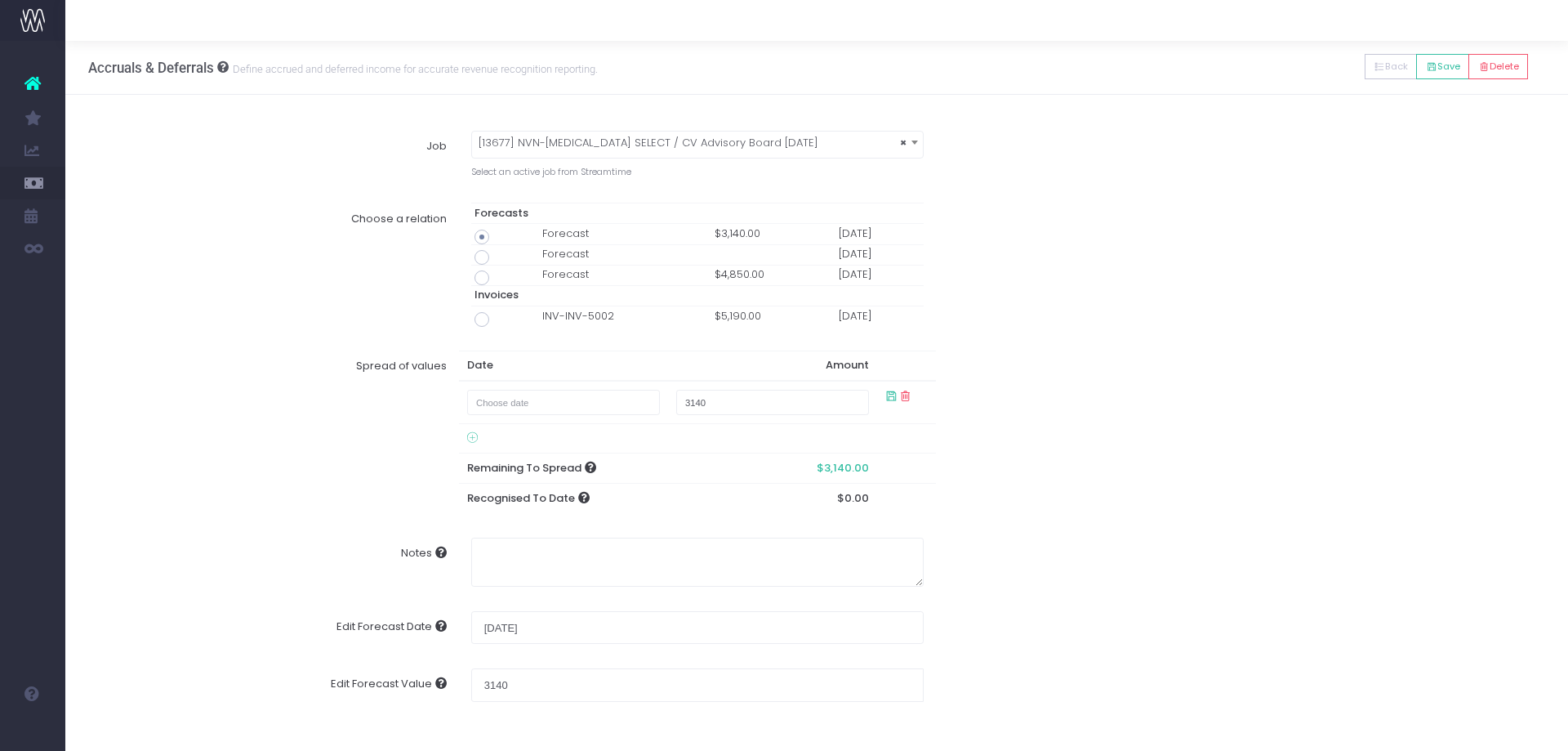
click at [479, 318] on span at bounding box center [482, 319] width 14 height 14
click at [499, 318] on input "radio" at bounding box center [505, 316] width 11 height 11
type input "Invoice INV-INV-5002 / 31 Jul 25 / $5,190.00"
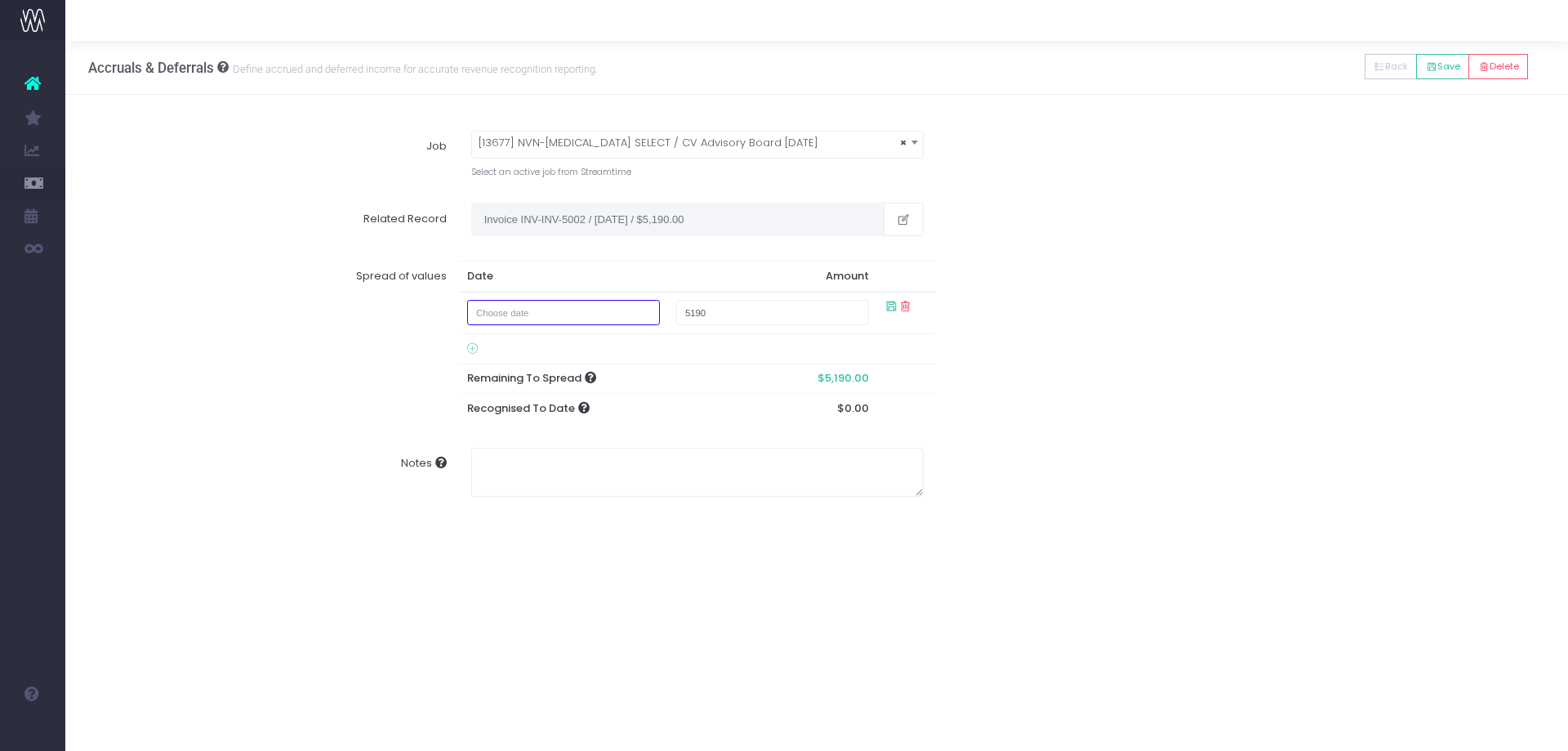
click at [542, 307] on input "text" at bounding box center [563, 313] width 193 height 25
click at [605, 395] on td "31" at bounding box center [604, 394] width 29 height 24
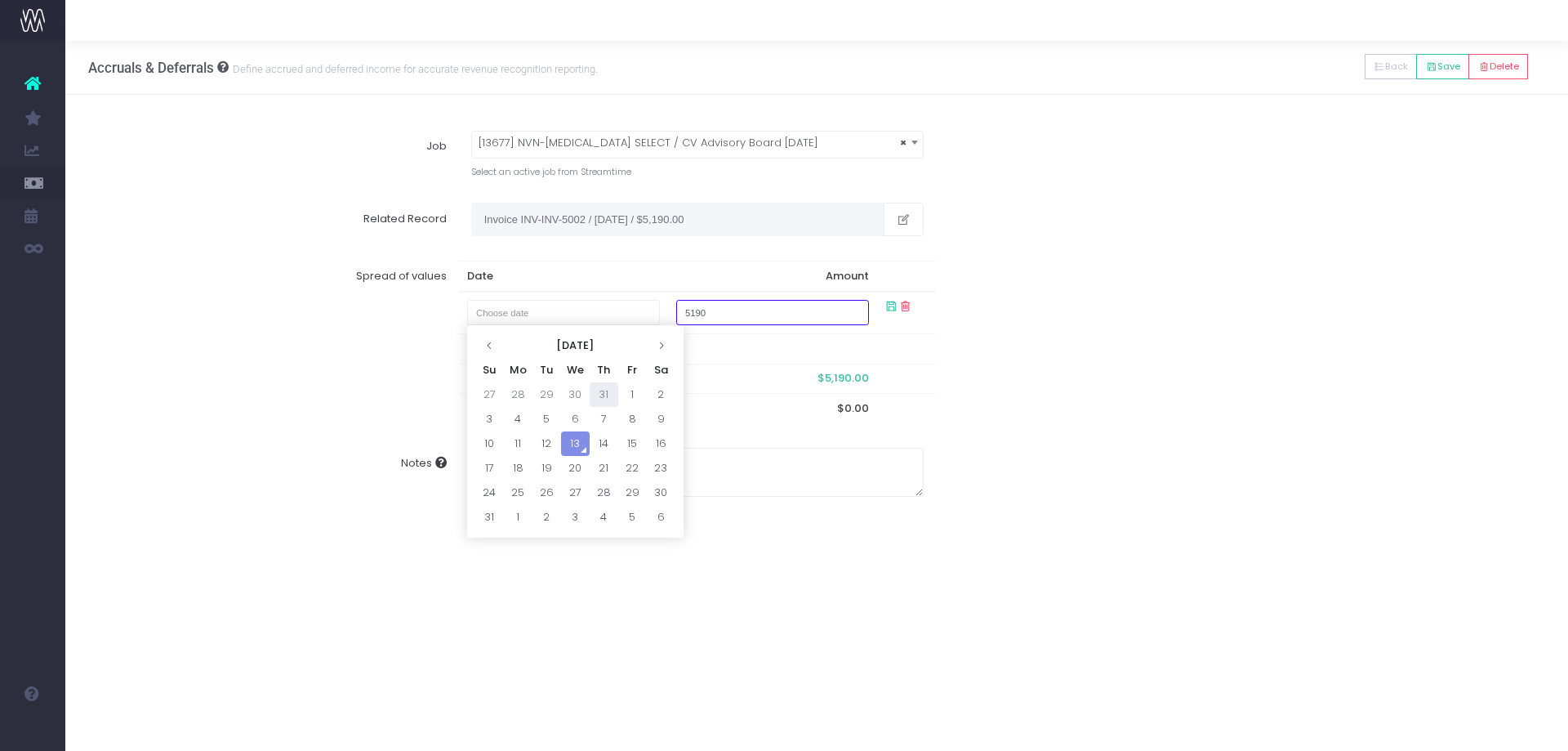
type input "July 31, 2025"
type input "3140"
click at [980, 515] on div "41 Amgen New Zealand Limited : [AMG-13036] 11358_Amgevita 202...Costs sarah $35…" at bounding box center [817, 313] width 1503 height 437
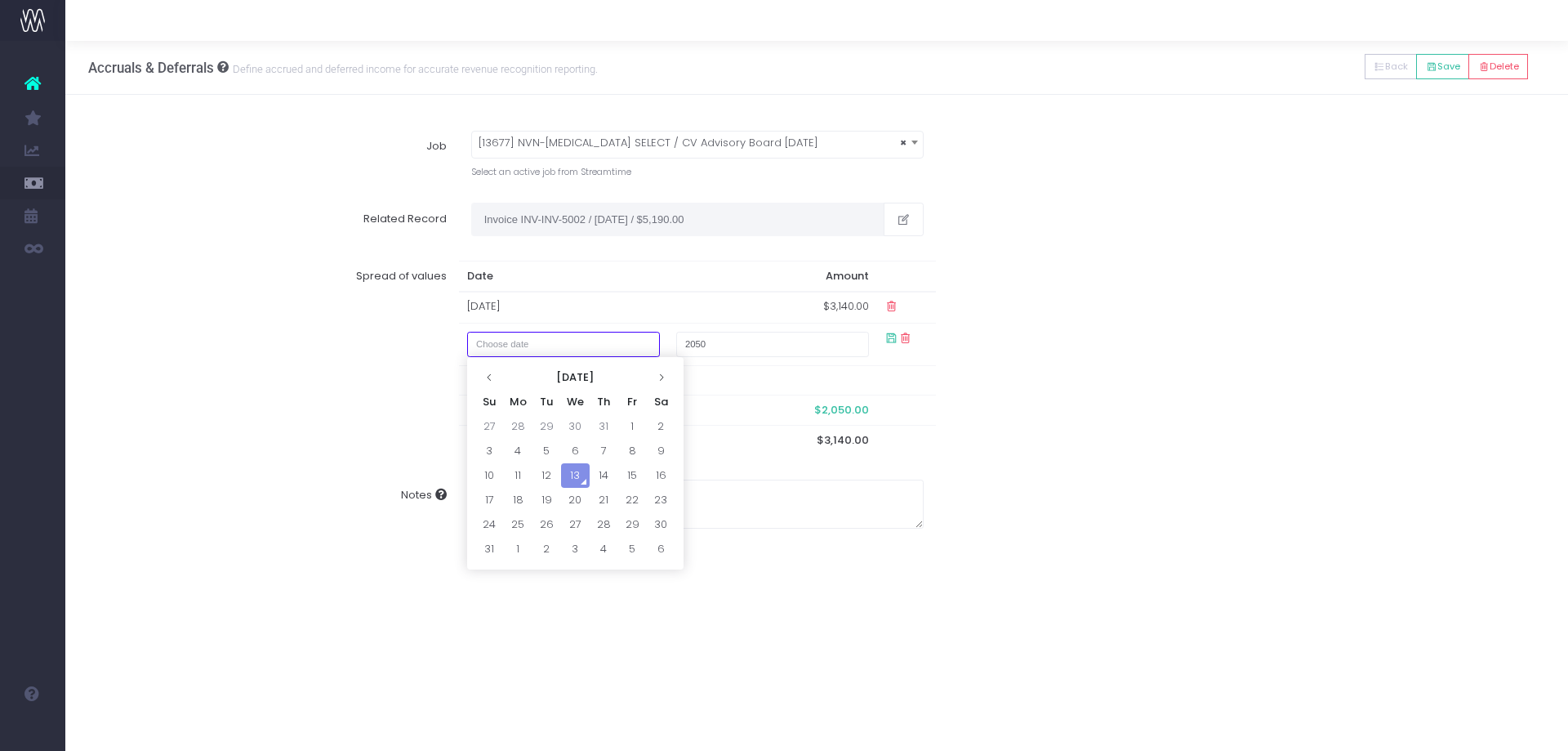
click at [574, 348] on input "text" at bounding box center [563, 344] width 193 height 25
click at [632, 422] on td "1" at bounding box center [633, 426] width 29 height 24
type input "August 1, 2025"
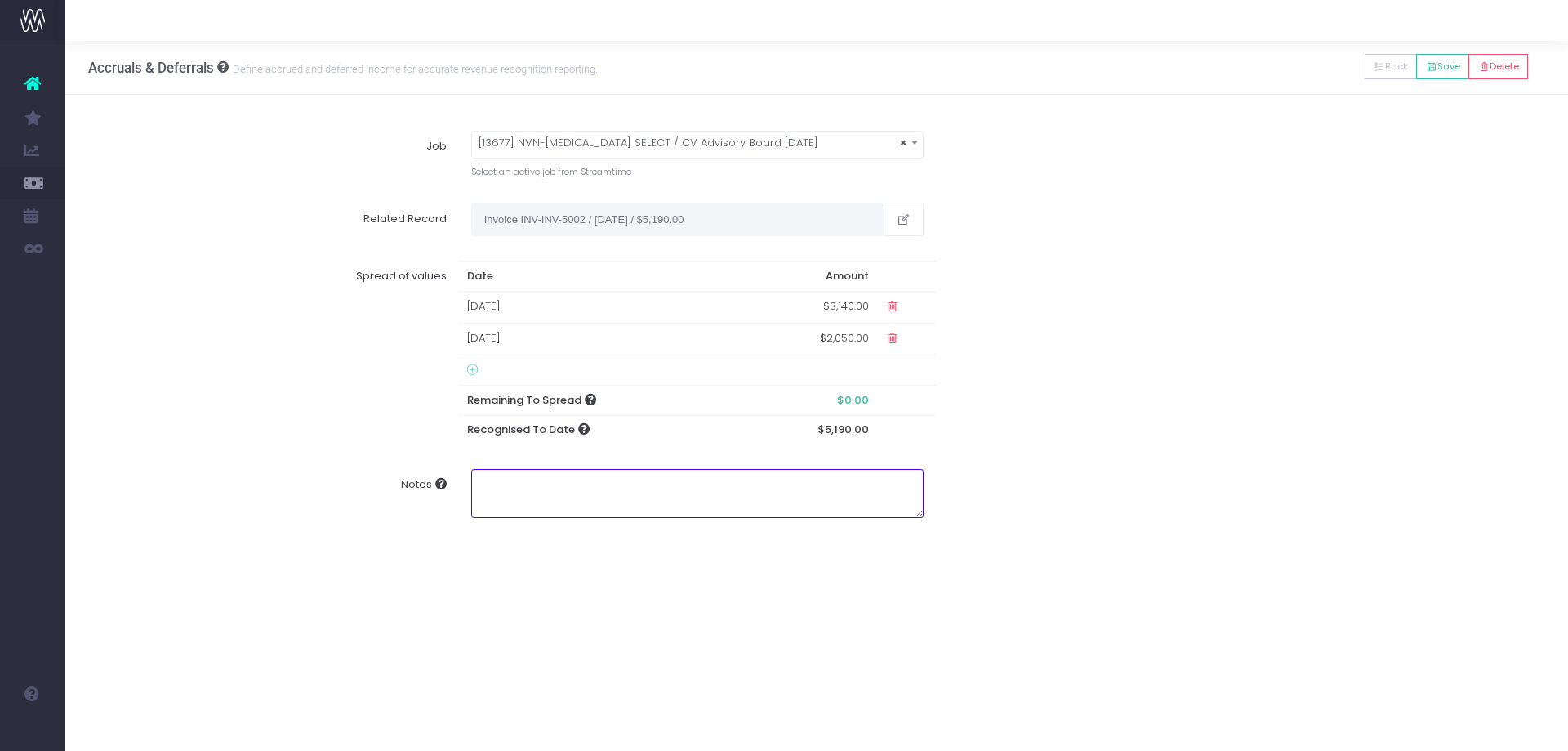
click at [621, 487] on textarea "Notes" at bounding box center [697, 493] width 452 height 49
click at [1435, 69] on button "Save" at bounding box center [1442, 67] width 53 height 25
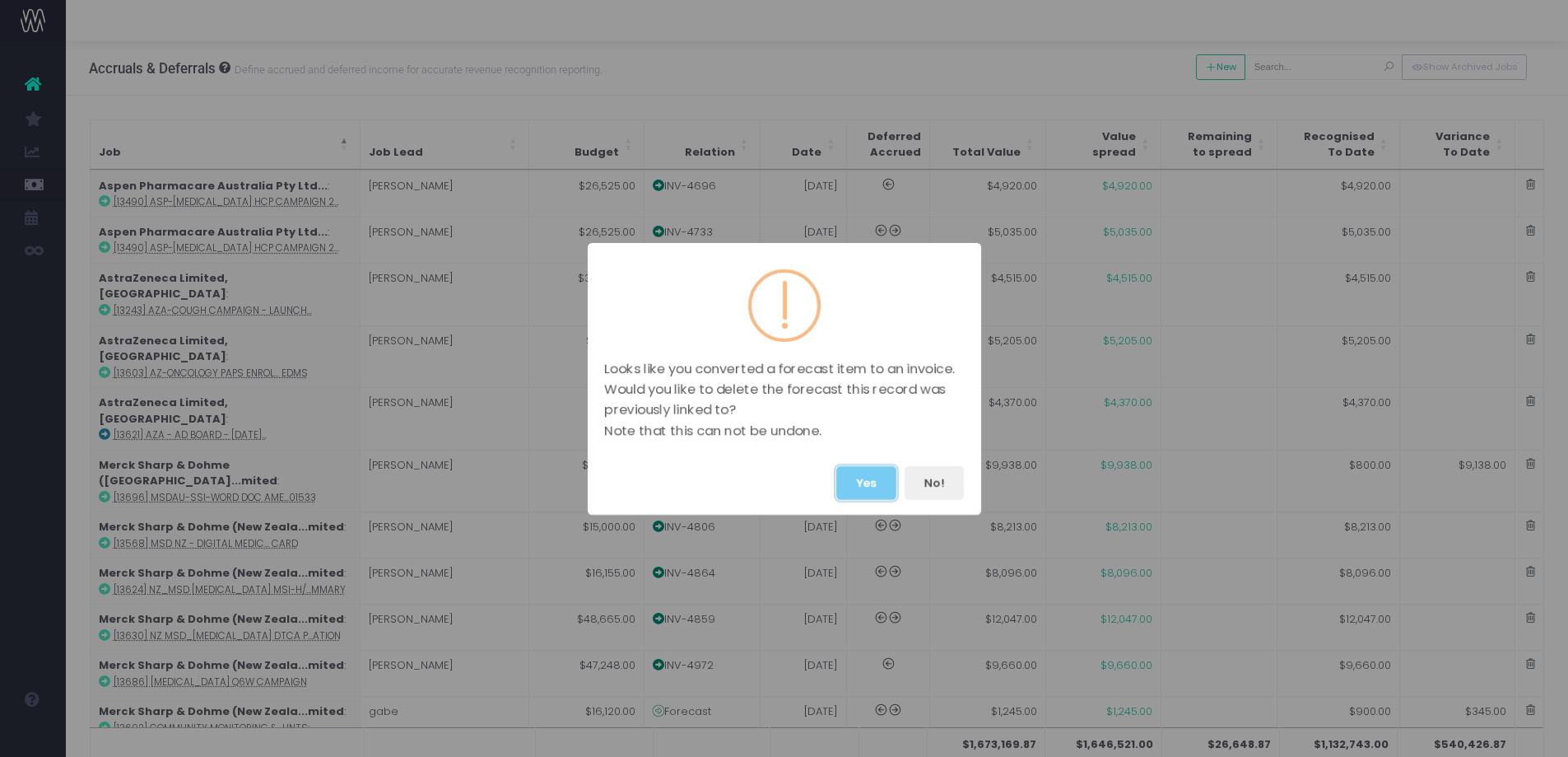
click at [861, 485] on button "Yes" at bounding box center [867, 483] width 60 height 34
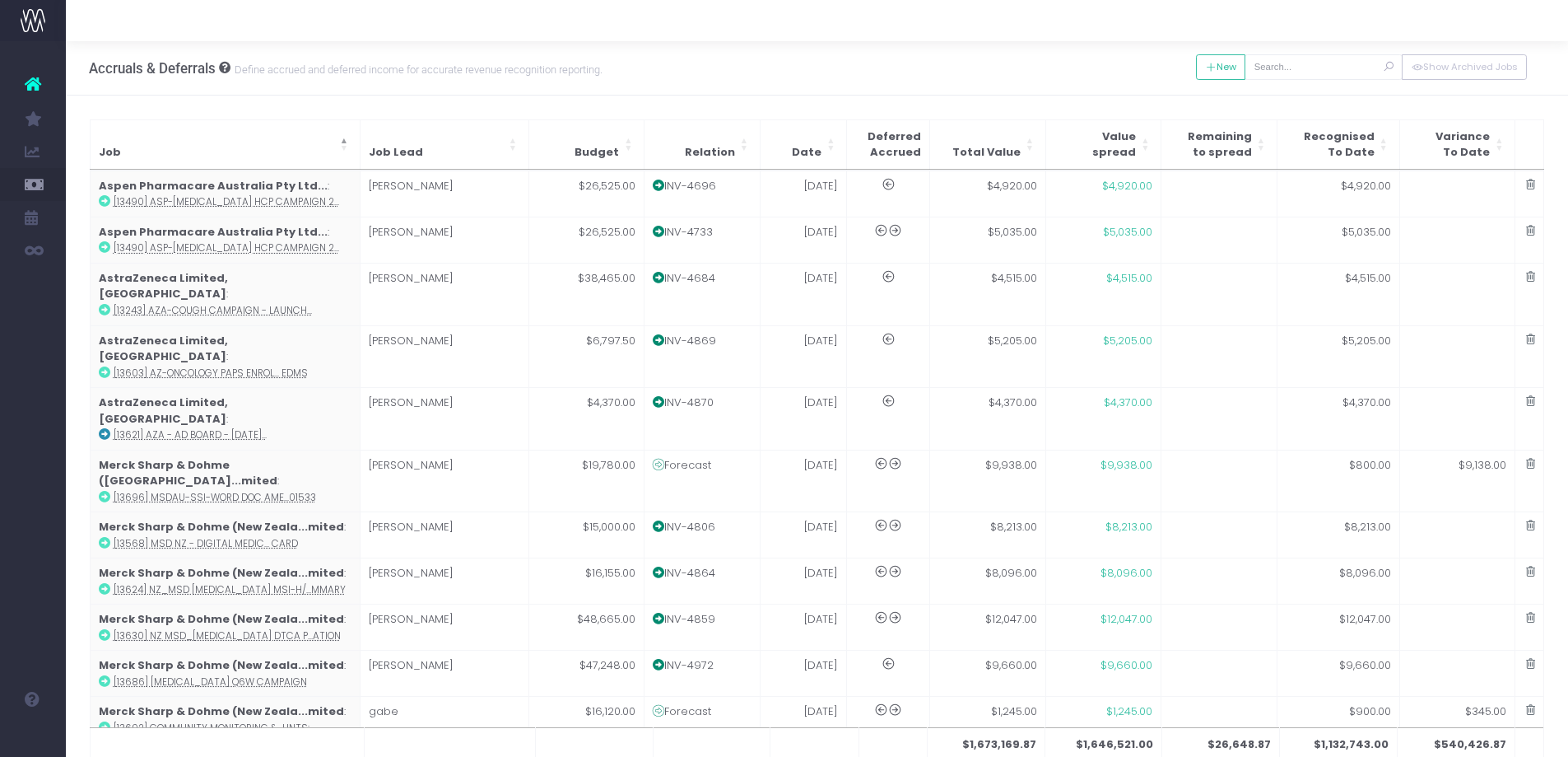
drag, startPoint x: 1324, startPoint y: 46, endPoint x: 1316, endPoint y: 76, distance: 31.0
click at [1324, 45] on div "New Back Save Delete Show Archived Jobs" at bounding box center [1362, 68] width 331 height 53
drag, startPoint x: 1310, startPoint y: 93, endPoint x: 1287, endPoint y: 67, distance: 34.7
click at [1302, 91] on div "New Back Save Delete Show Archived Jobs" at bounding box center [1362, 68] width 331 height 53
click at [1287, 67] on input "text" at bounding box center [1324, 67] width 158 height 25
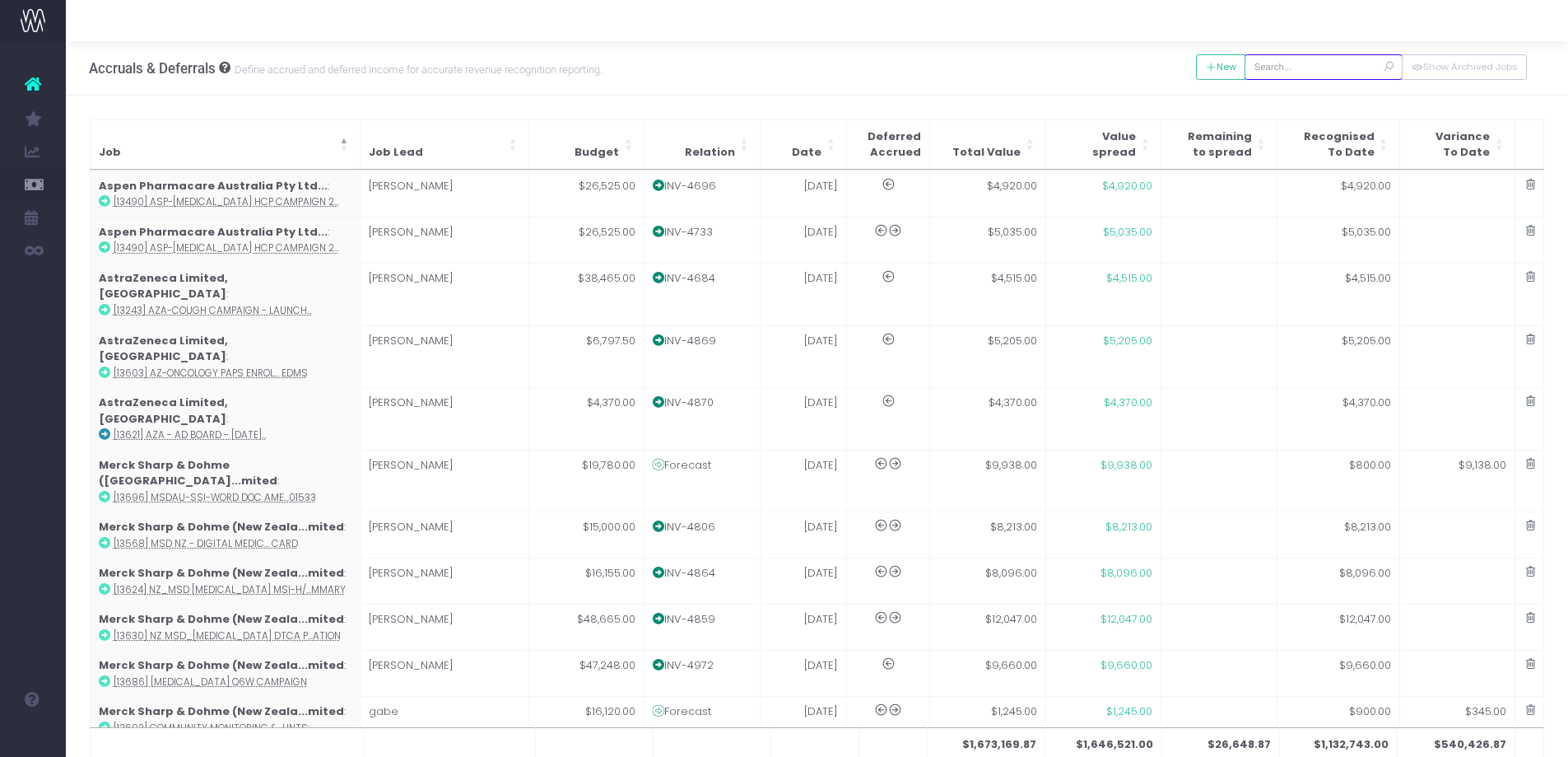
paste input "13677"
type input "13677"
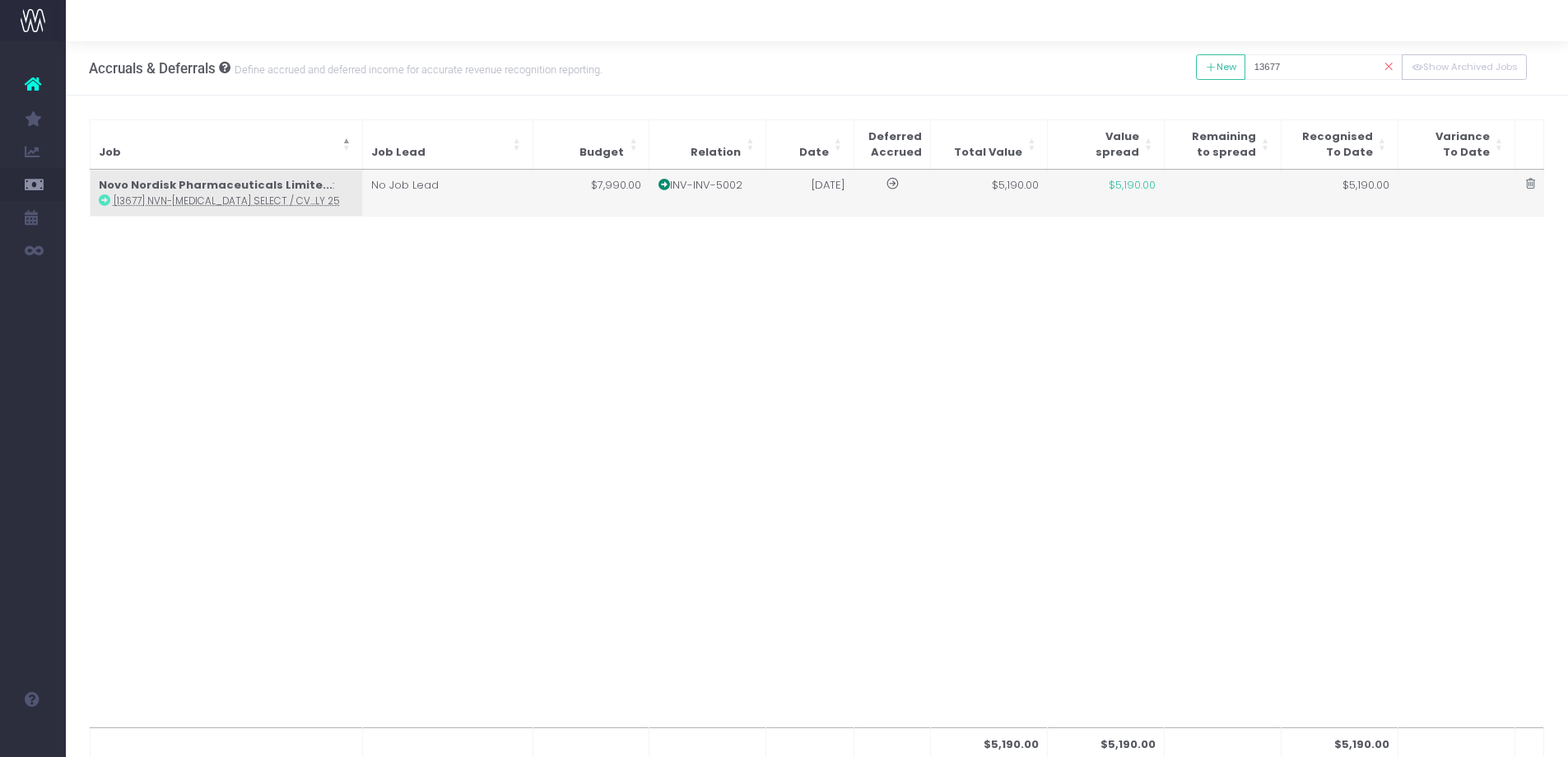
click at [323, 180] on td "Novo Nordisk Pharmaceuticals Limite... : [13677] NVN-Wegovy SELECT / CV...ly 25" at bounding box center [226, 194] width 273 height 45
type input "[13677] NVN-Wegovy SELECT / CV Advisory Board July 25"
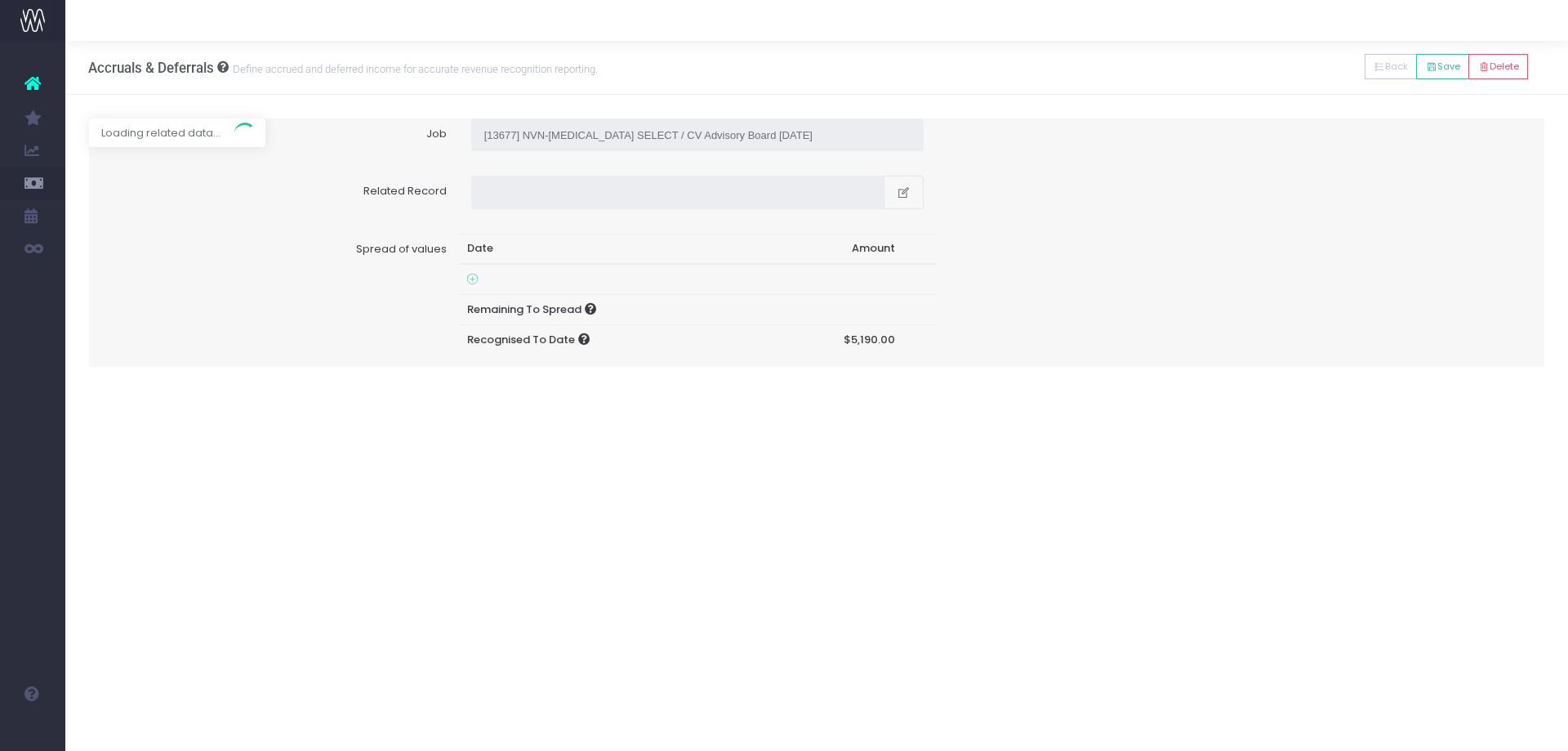
type input "Invoice INV-INV-5002 / 31 Jul 25 / $5,190.00"
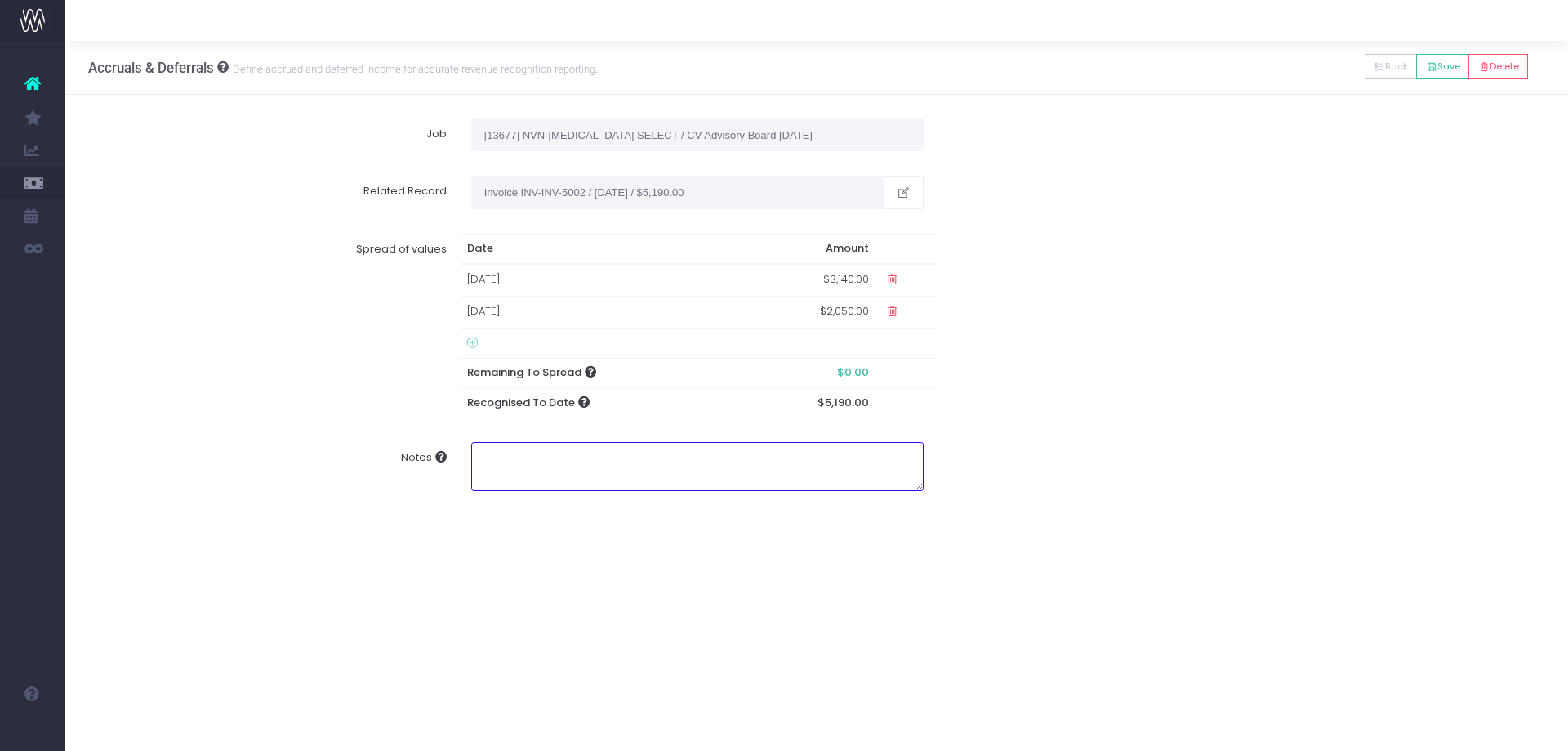
click at [553, 469] on textarea "Notes" at bounding box center [697, 466] width 452 height 49
type textarea "Tessa BBR - to reflect work to date"
click at [1296, 474] on div "Notes Tessa BBR - to reflect work to date" at bounding box center [816, 476] width 1481 height 92
click at [1426, 67] on icon at bounding box center [1431, 67] width 12 height 0
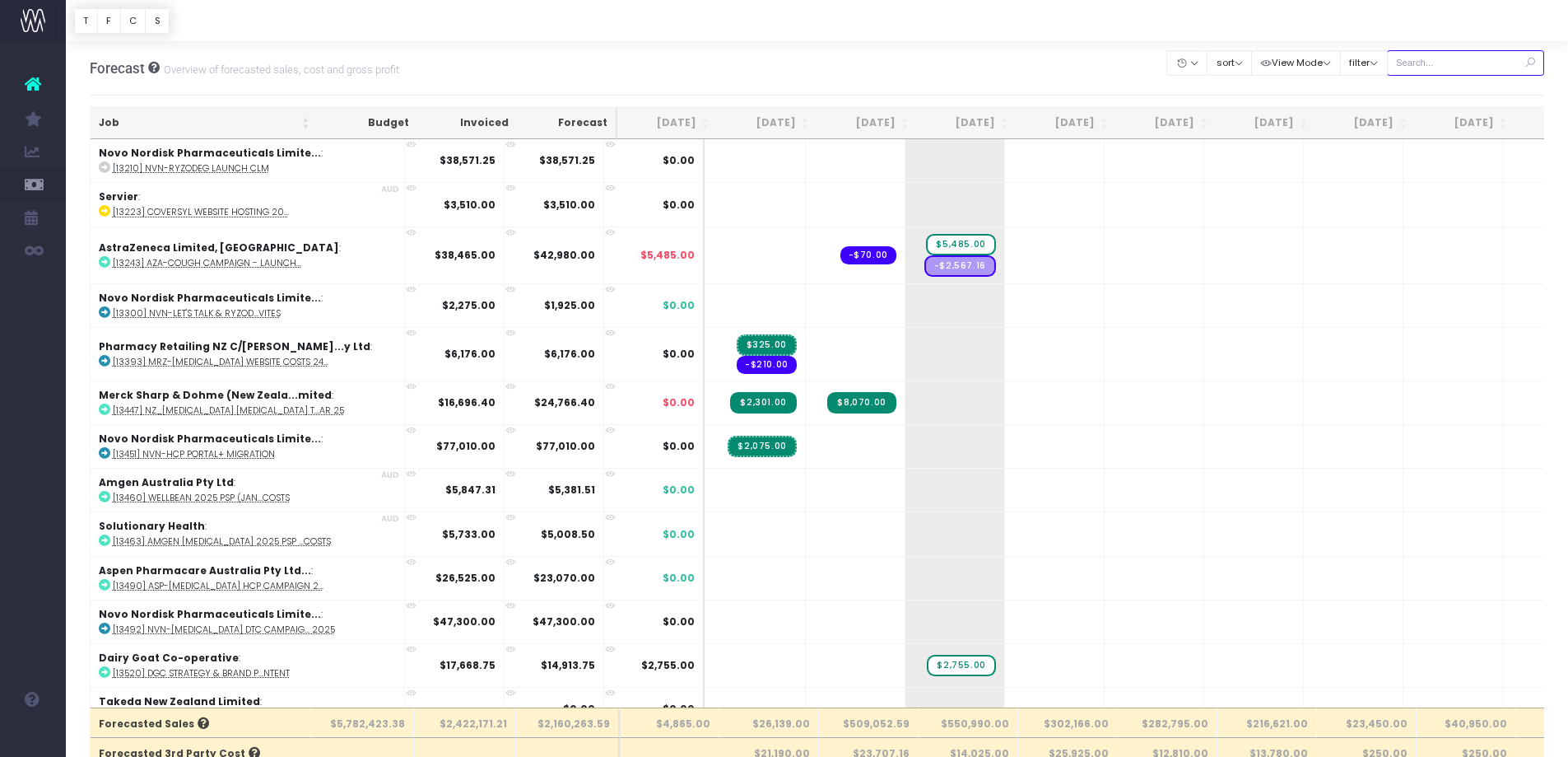
click at [1467, 67] on input "text" at bounding box center [1466, 63] width 158 height 25
paste input "13677"
type input "13677"
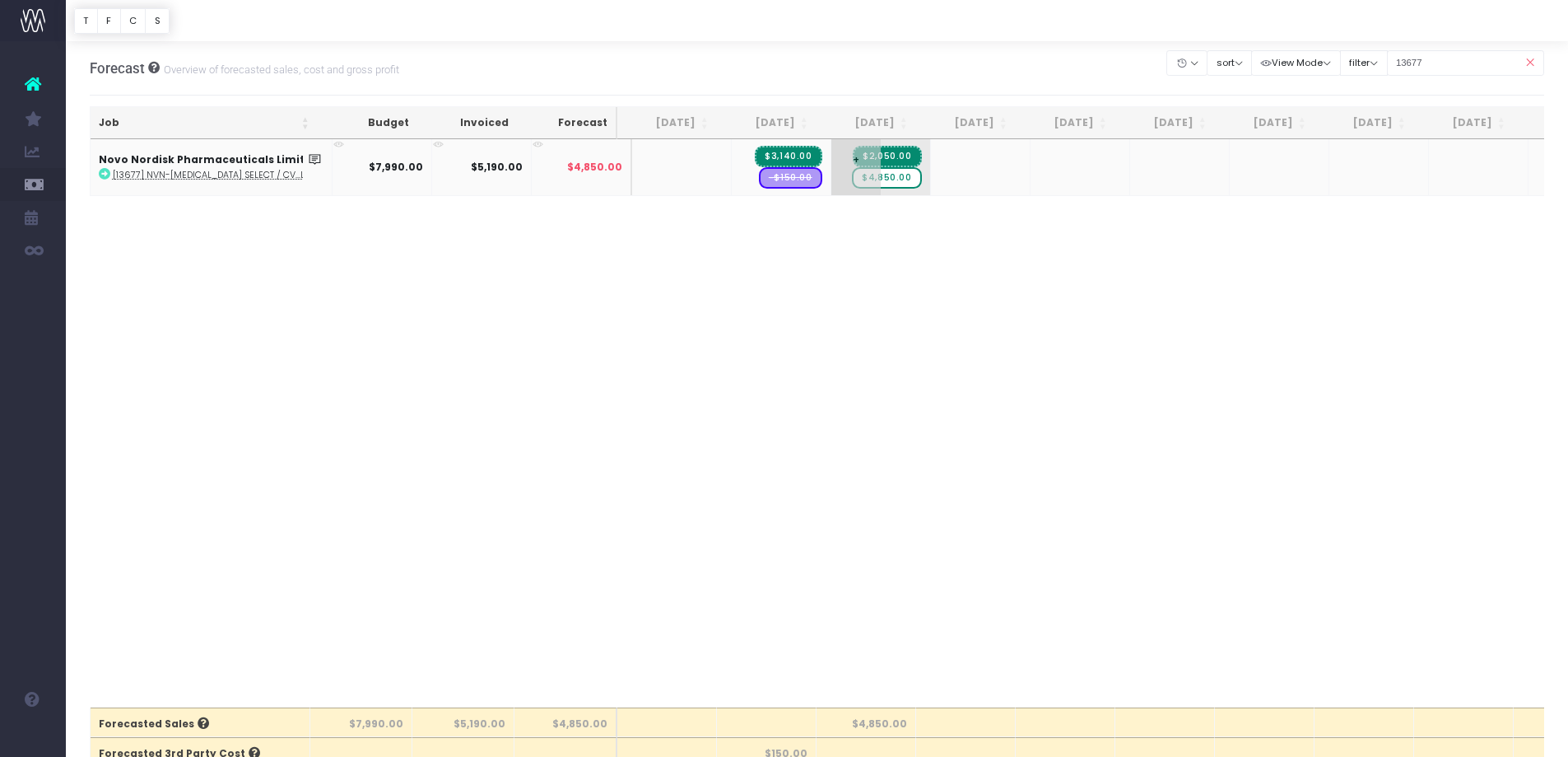
click at [887, 183] on span "$4,850.00" at bounding box center [887, 178] width 69 height 22
type input "2800"
drag, startPoint x: 1397, startPoint y: 68, endPoint x: 1259, endPoint y: 59, distance: 138.3
click at [1259, 59] on div "Clear Filters Hide Jun 2025 Jul 2025 Aug 2025 Sep 2025 Oct 2025 Nov 2025 Dec 20…" at bounding box center [1355, 63] width 377 height 34
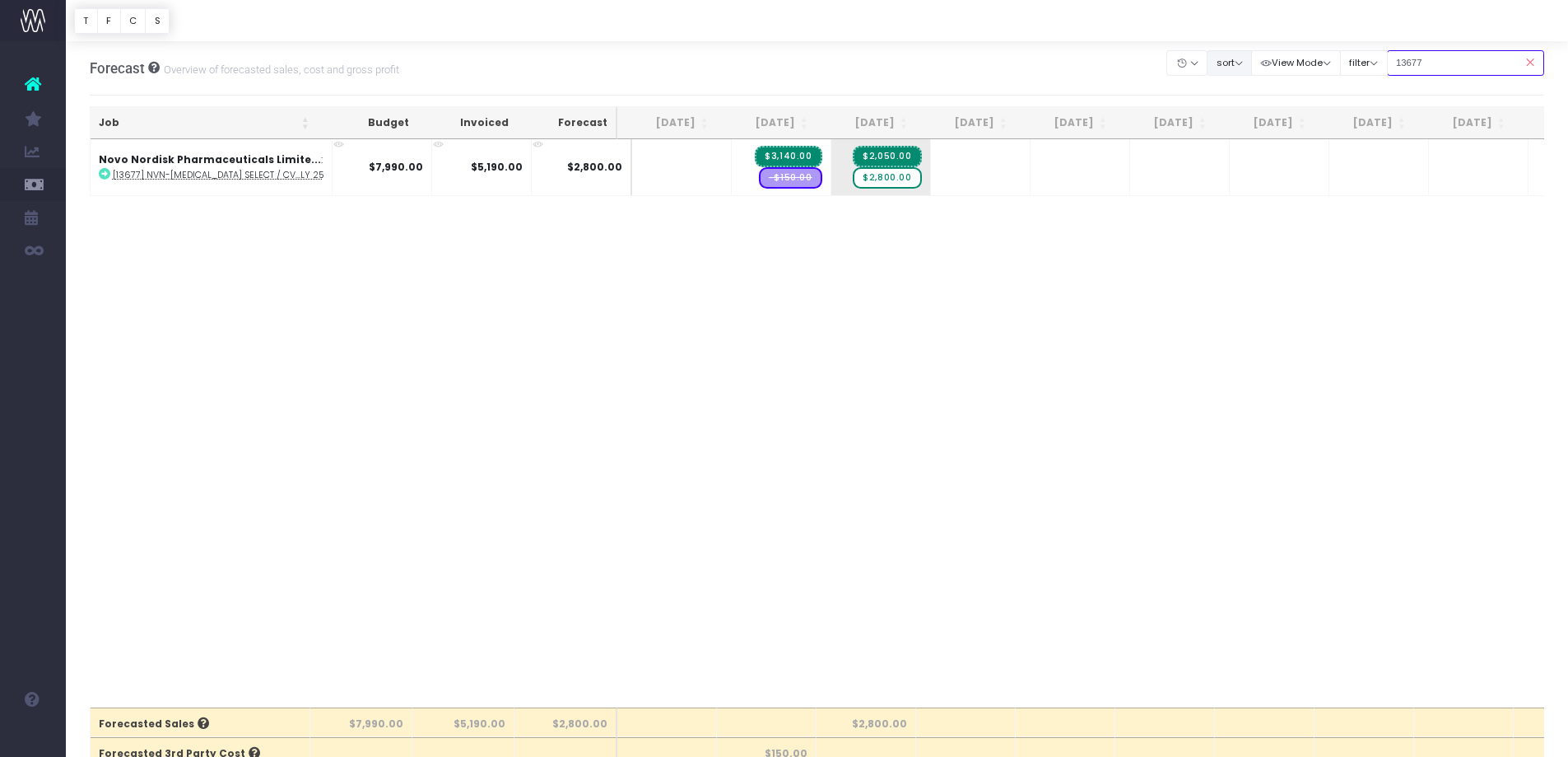
paste input "64"
type input "13664"
click at [227, 173] on abbr "[13664] NVN-Ryzodeg/Insulin Pr...rials" at bounding box center [202, 175] width 179 height 13
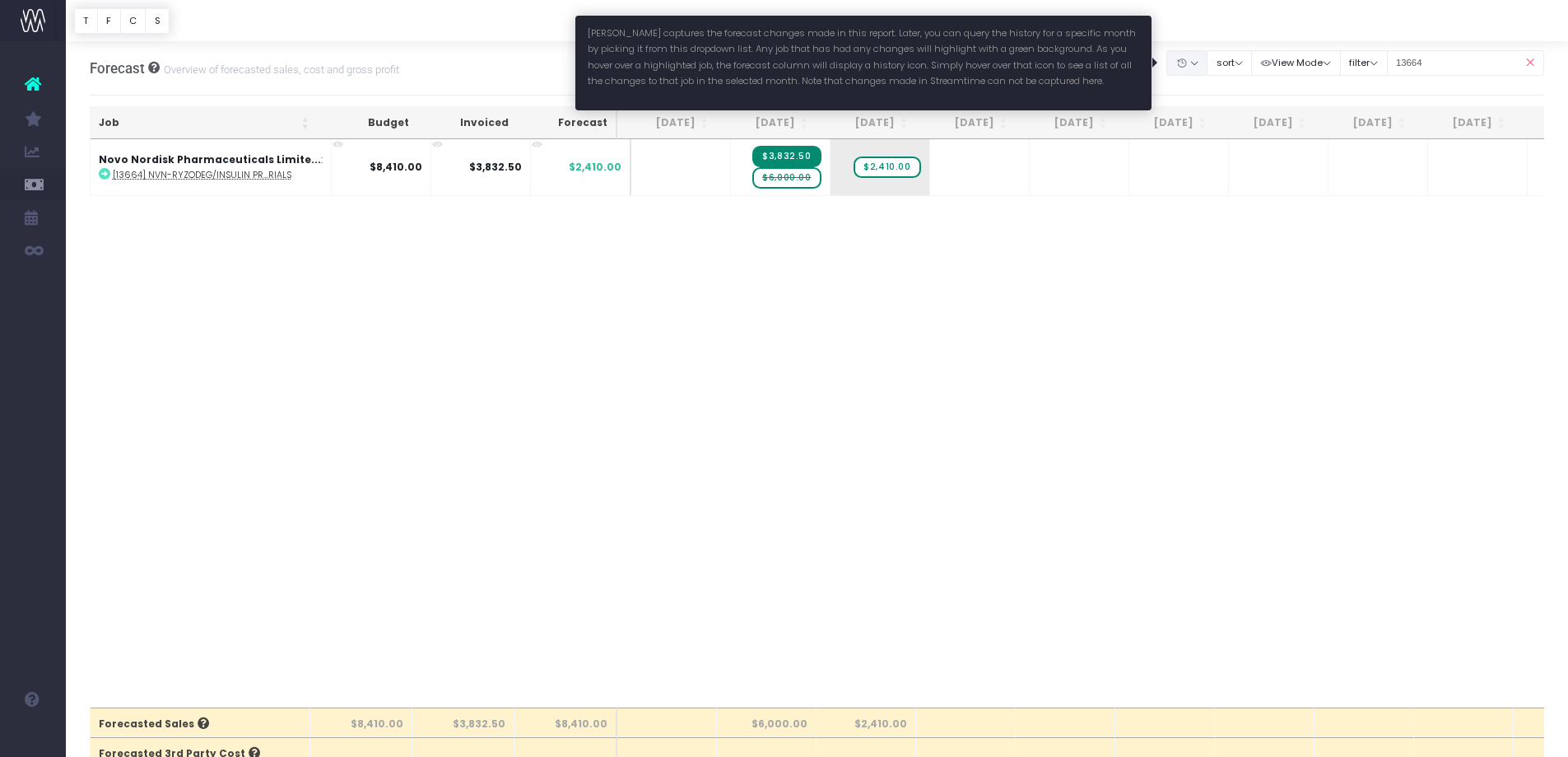
click at [1184, 60] on button "button" at bounding box center [1186, 63] width 41 height 25
click at [1208, 179] on link "[DATE]" at bounding box center [1220, 178] width 107 height 28
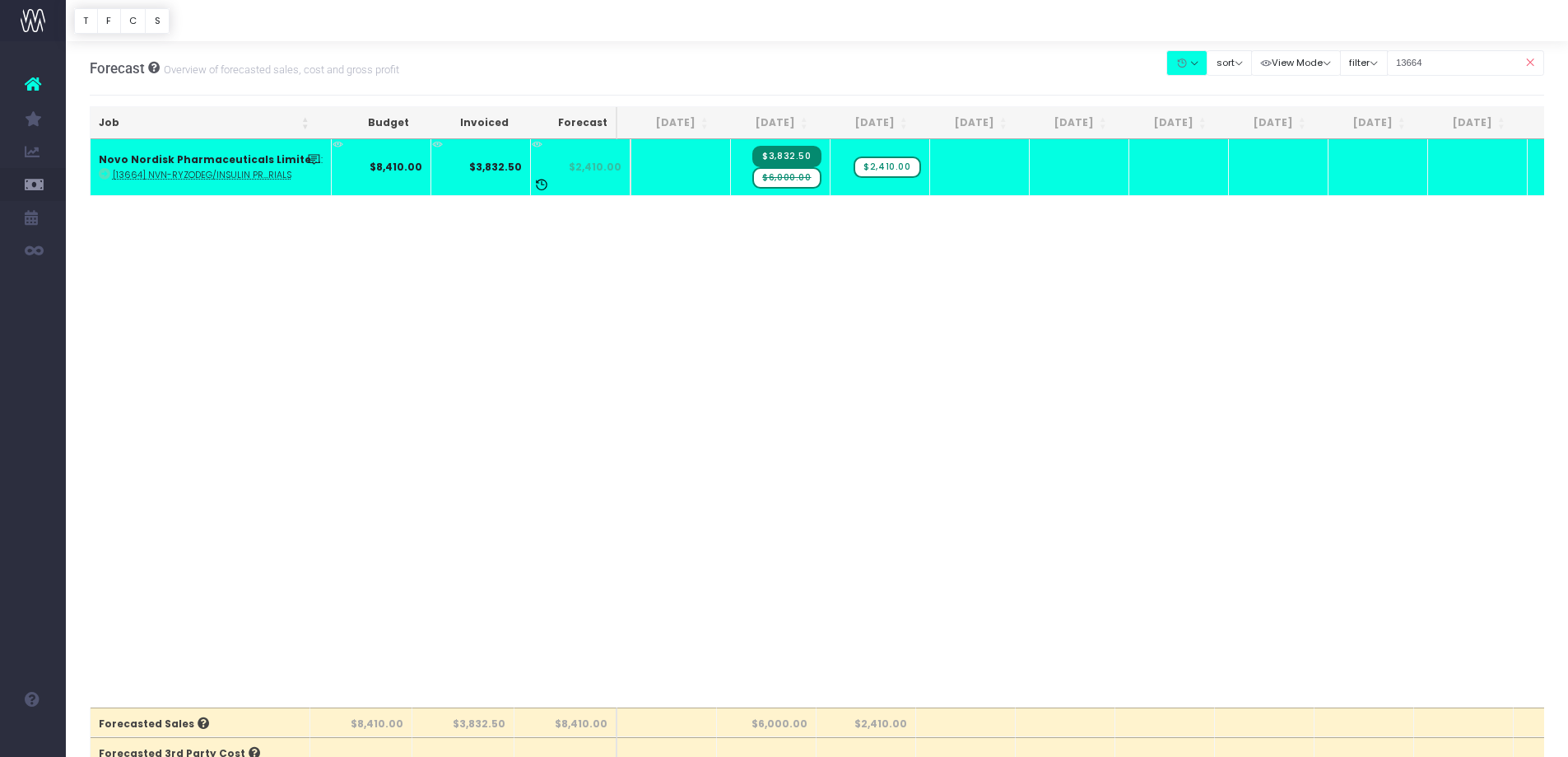
click at [765, 179] on span "$6,000.00" at bounding box center [786, 178] width 68 height 22
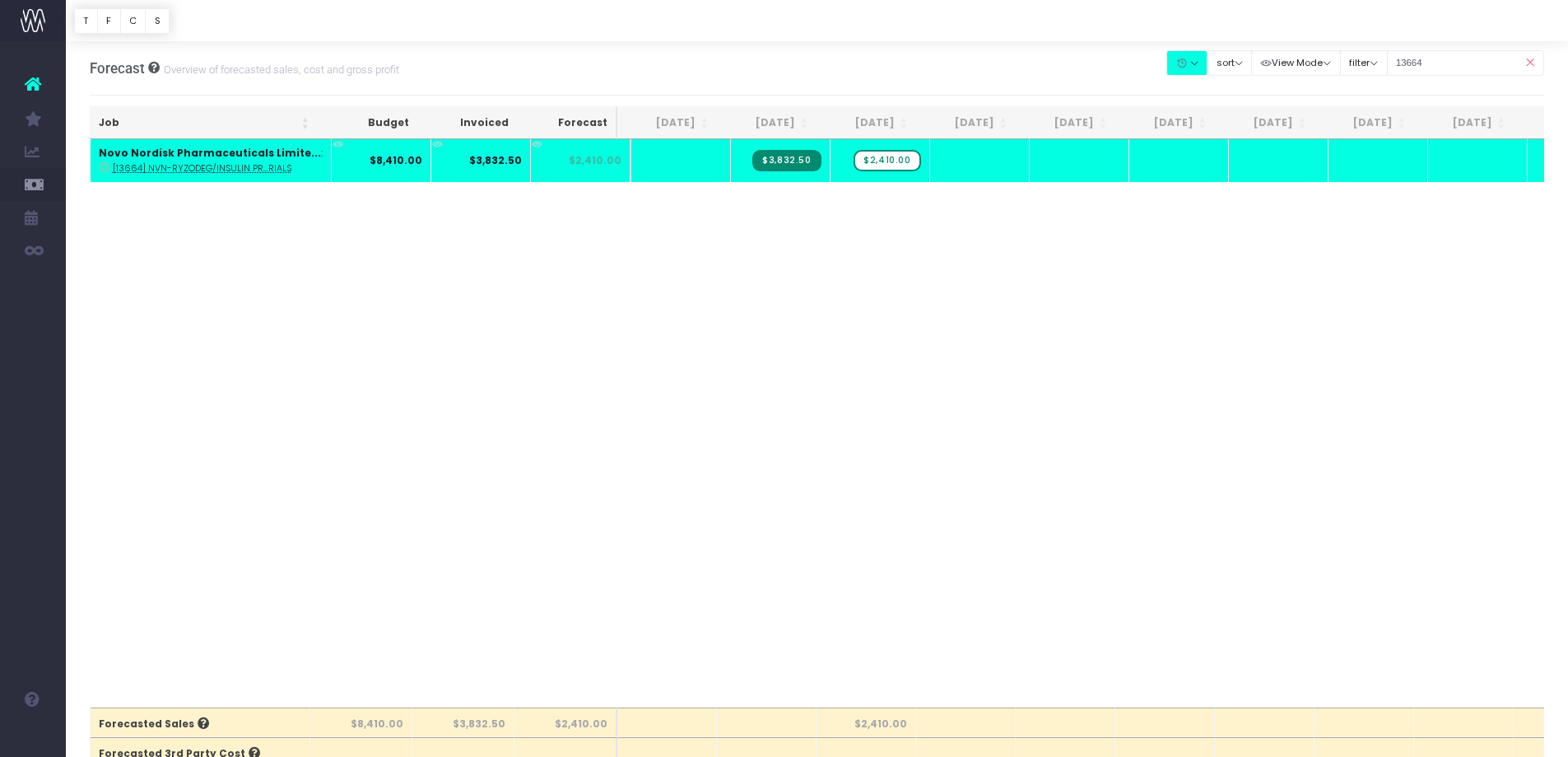
click at [1538, 56] on icon at bounding box center [1530, 63] width 29 height 34
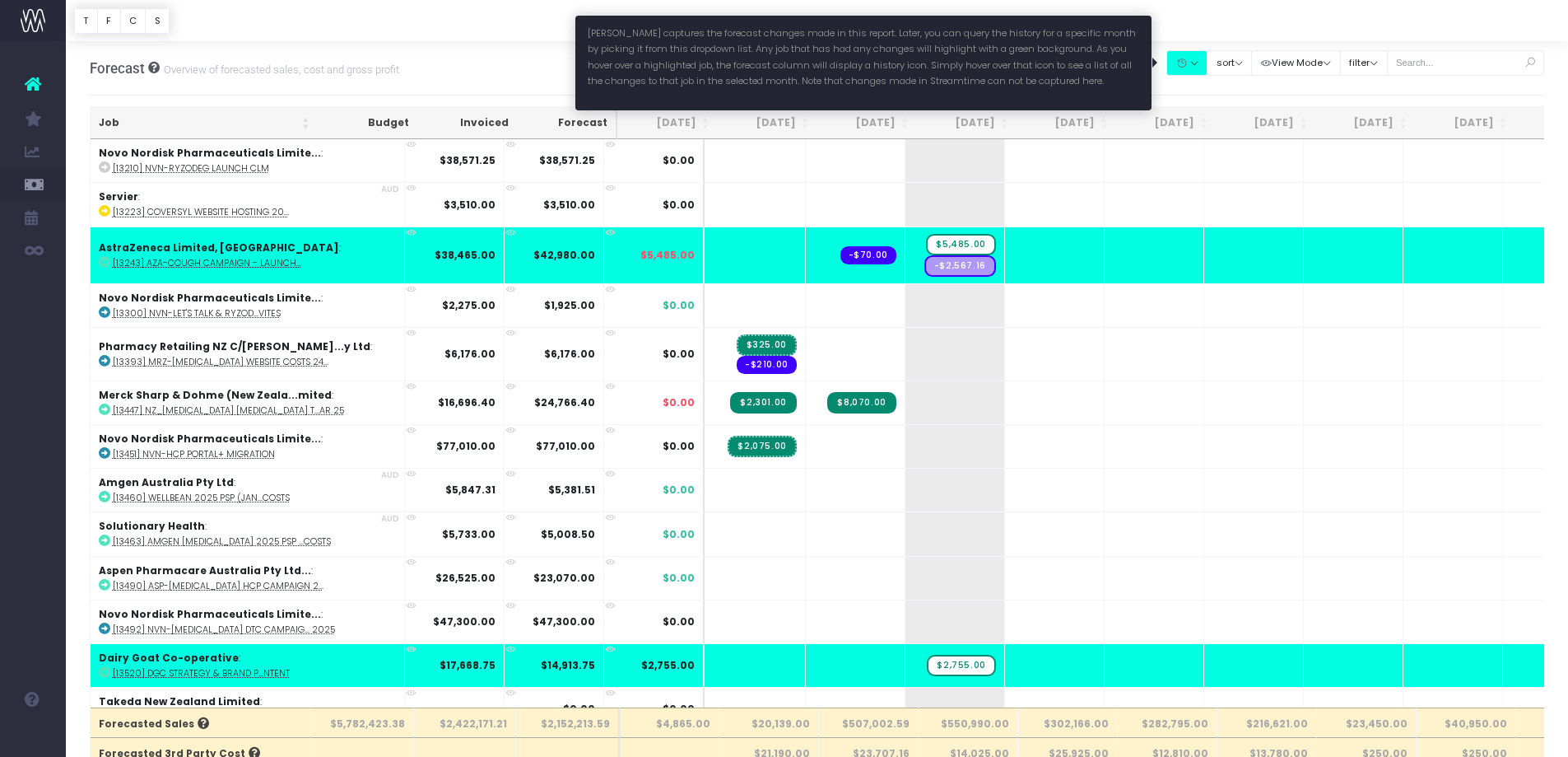
click at [1193, 65] on button "button" at bounding box center [1186, 63] width 41 height 25
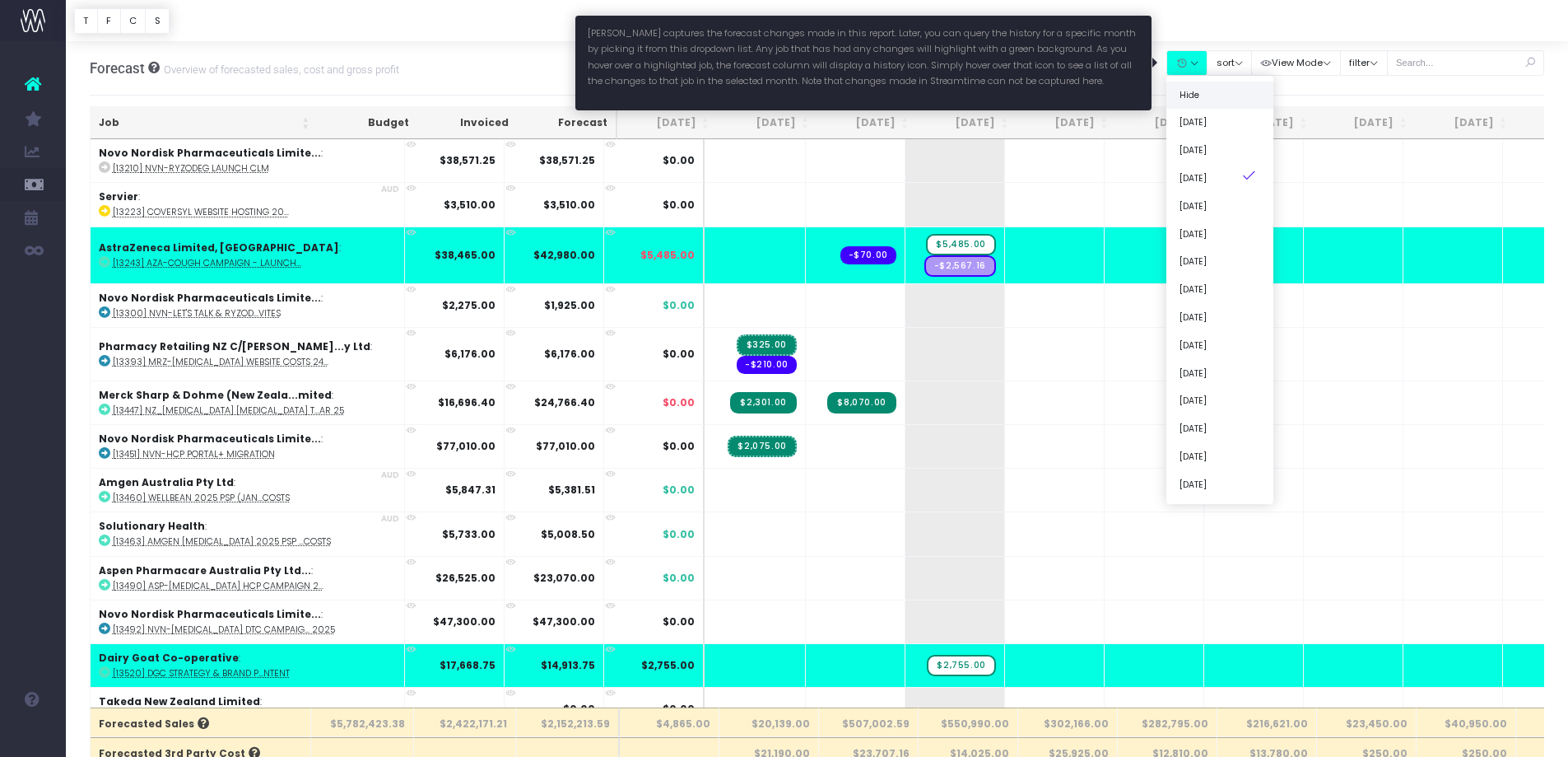
click at [1202, 87] on link "Hide" at bounding box center [1220, 95] width 107 height 28
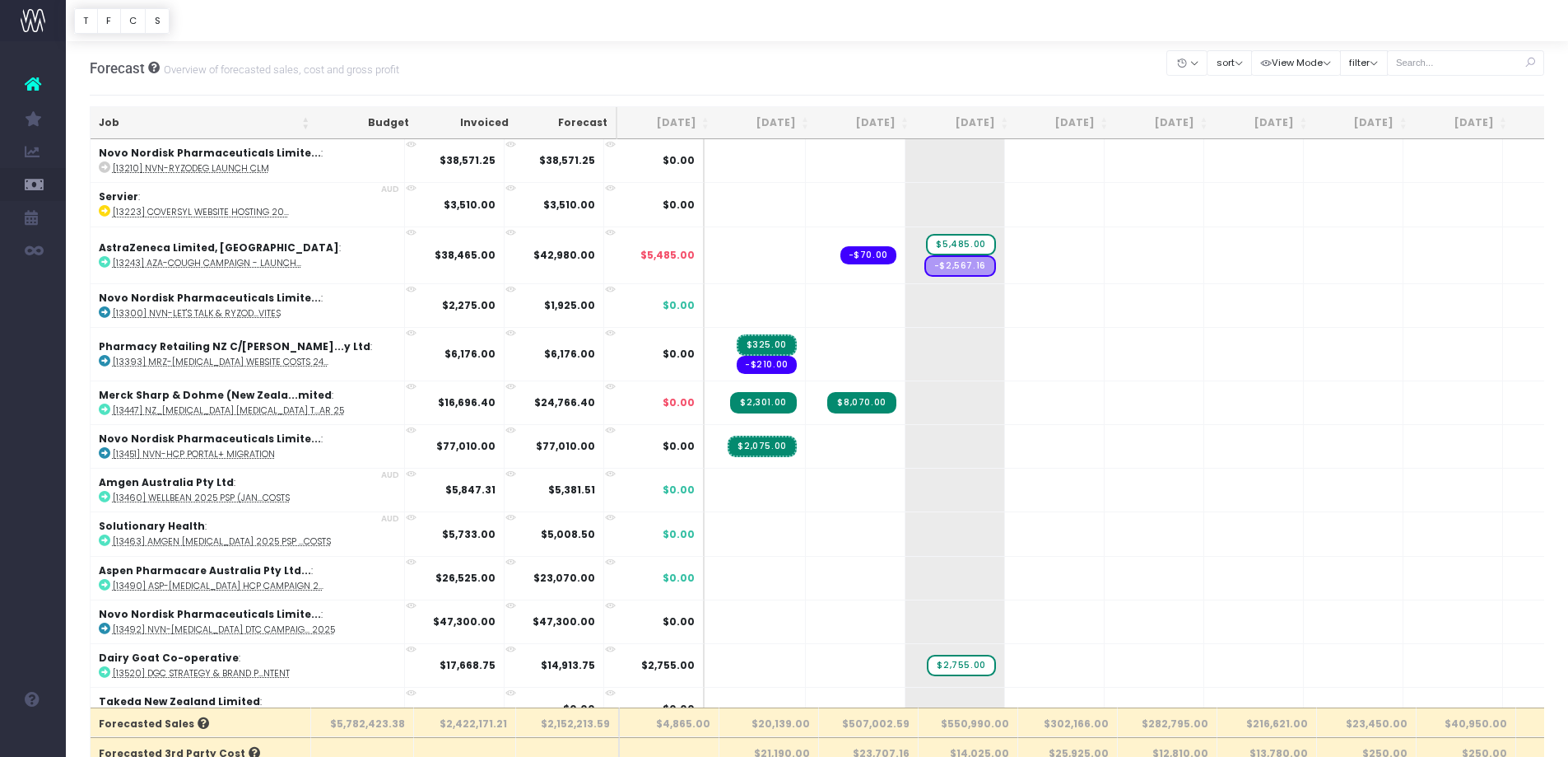
click at [1195, 95] on div "Forecast Overview of forecasted sales, cost and gross profit Clear Filters Hide…" at bounding box center [818, 68] width 1455 height 55
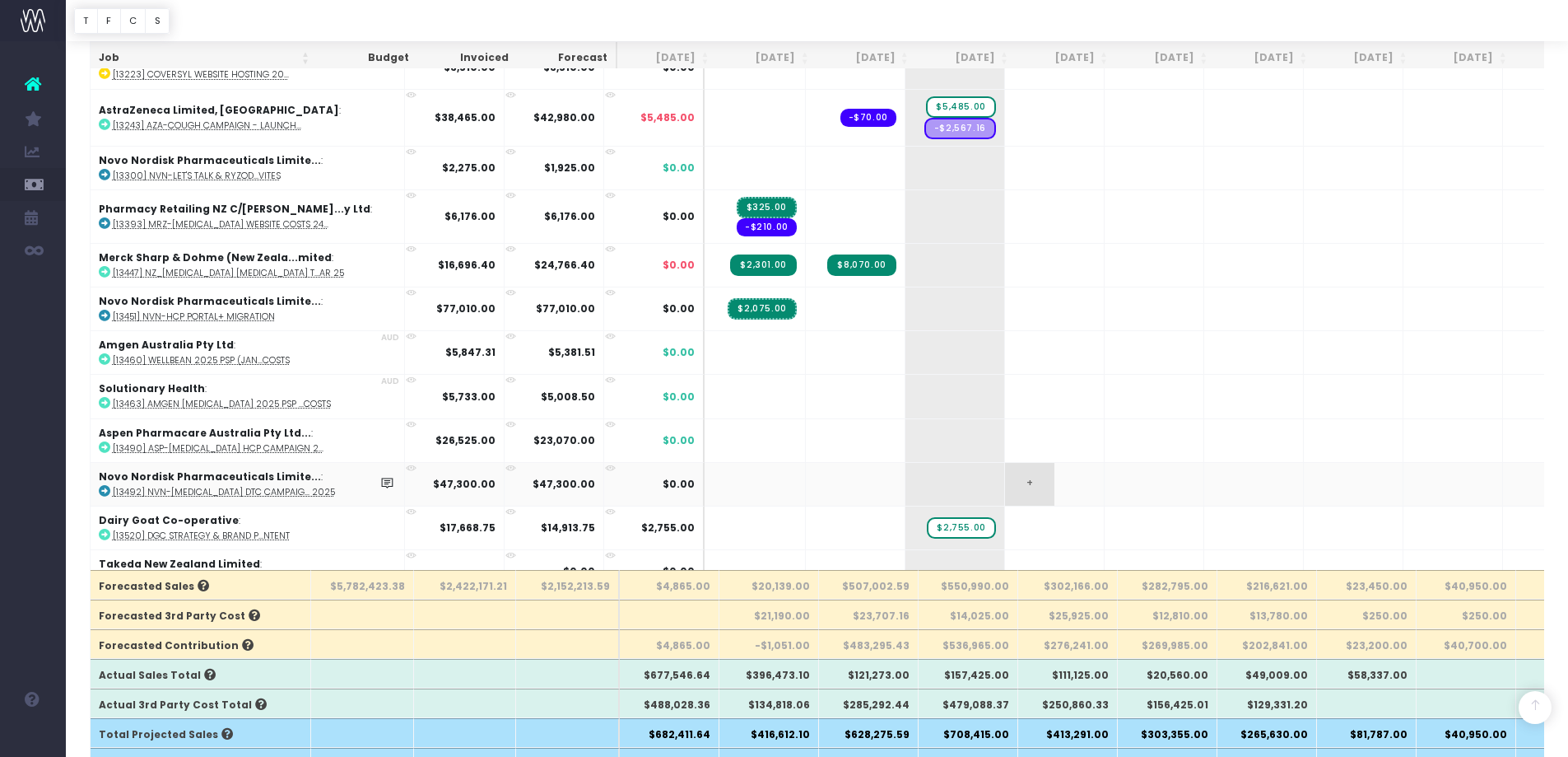
scroll to position [330, 0]
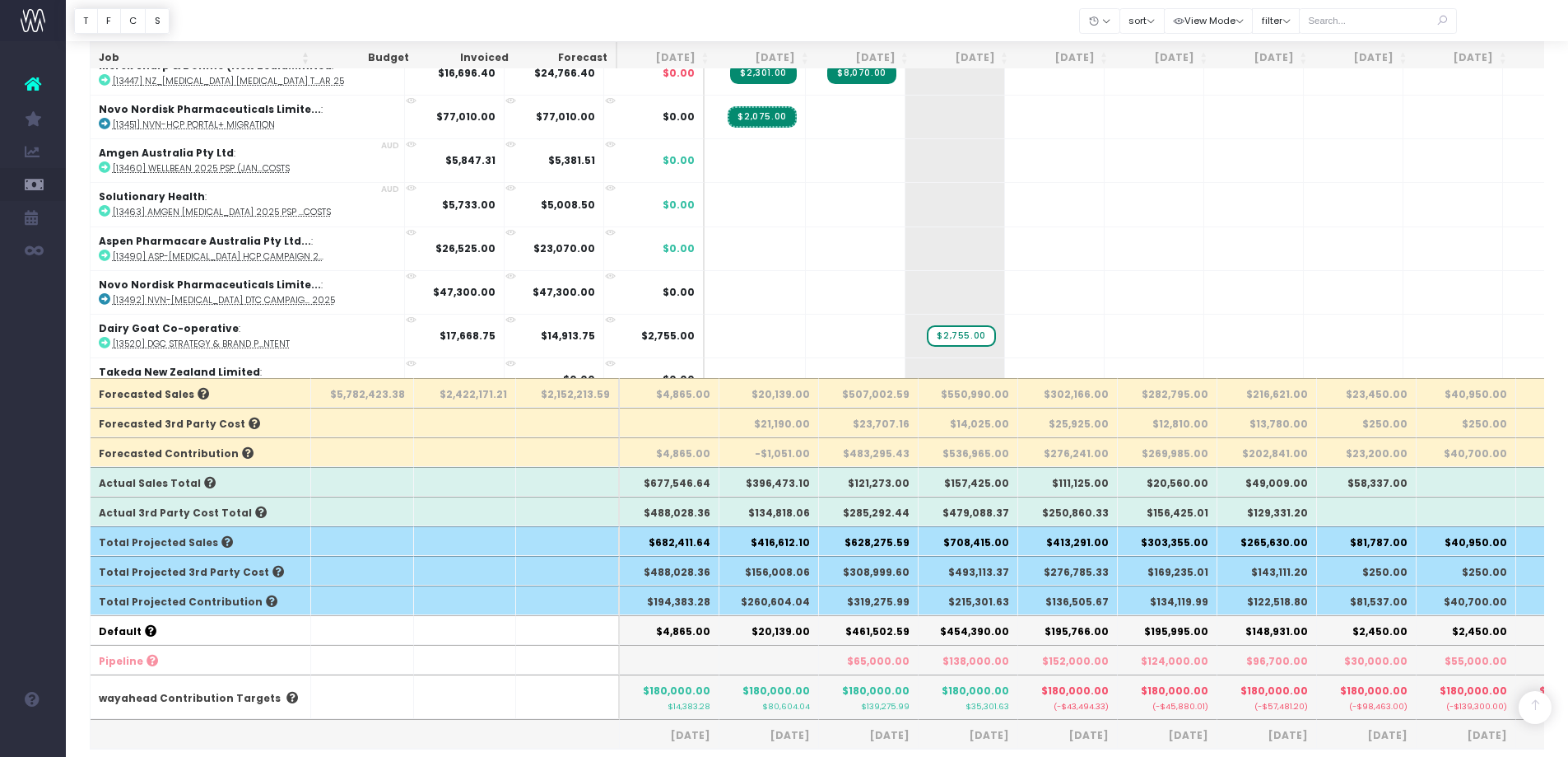
click at [874, 591] on th "$319,275.99" at bounding box center [869, 600] width 100 height 30
click at [774, 596] on th "$260,604.04" at bounding box center [769, 600] width 100 height 30
click at [799, 609] on th "$260,604.04" at bounding box center [769, 600] width 100 height 30
click at [800, 580] on th "$156,008.06" at bounding box center [769, 571] width 100 height 30
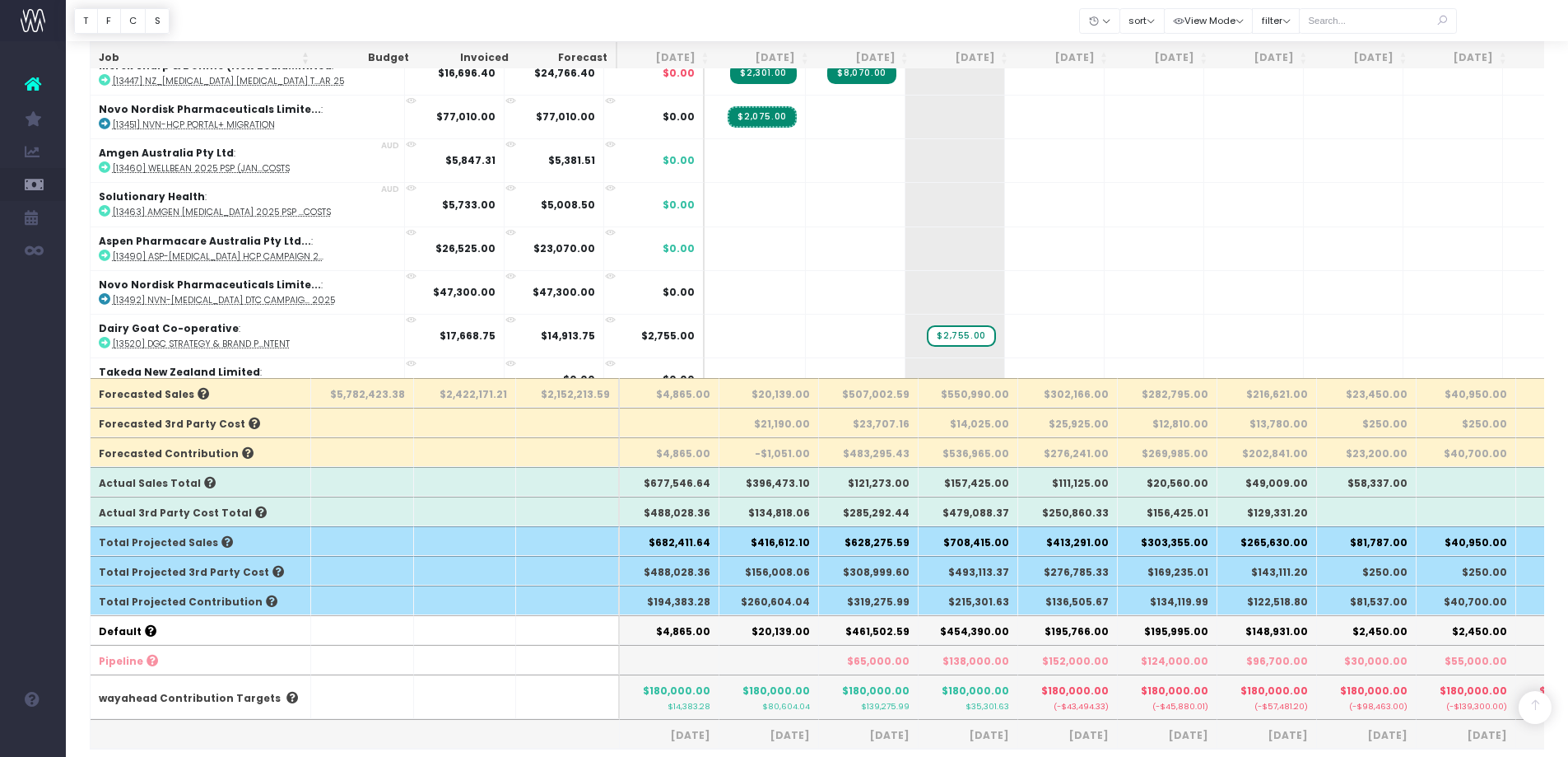
click at [770, 600] on th "$260,604.04" at bounding box center [769, 600] width 100 height 30
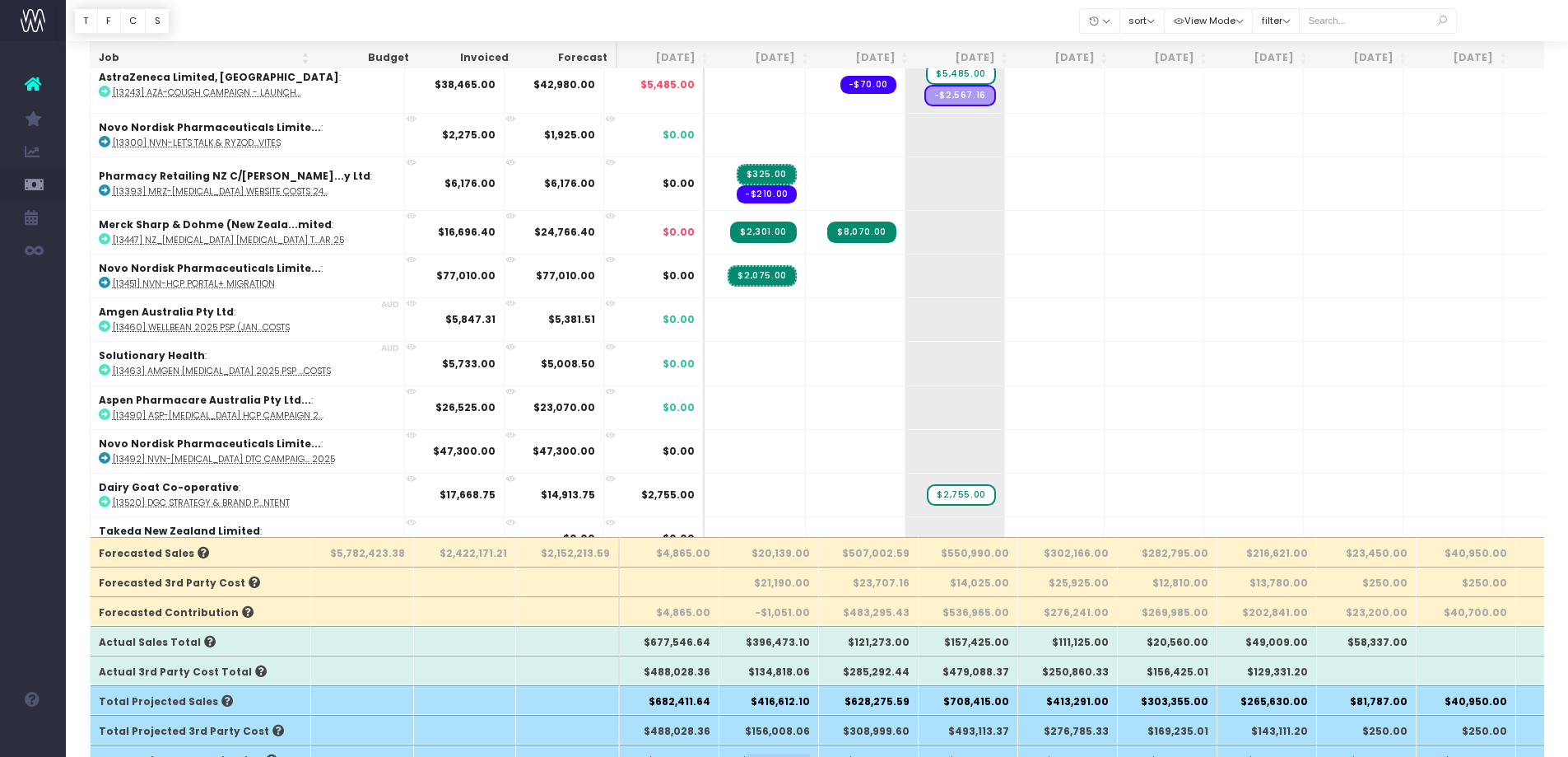
scroll to position [412, 0]
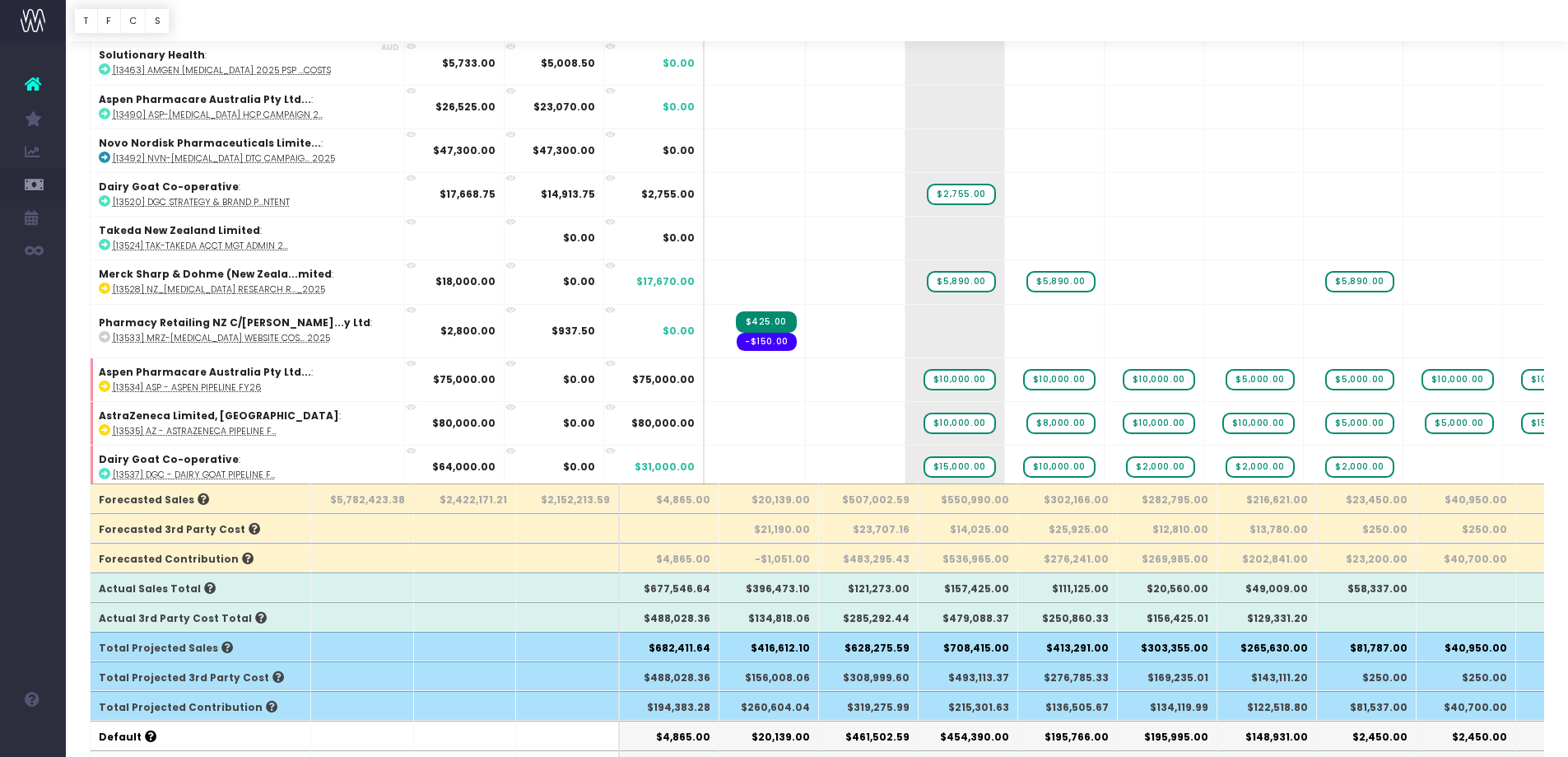
scroll to position [247, 0]
